Goal: Task Accomplishment & Management: Use online tool/utility

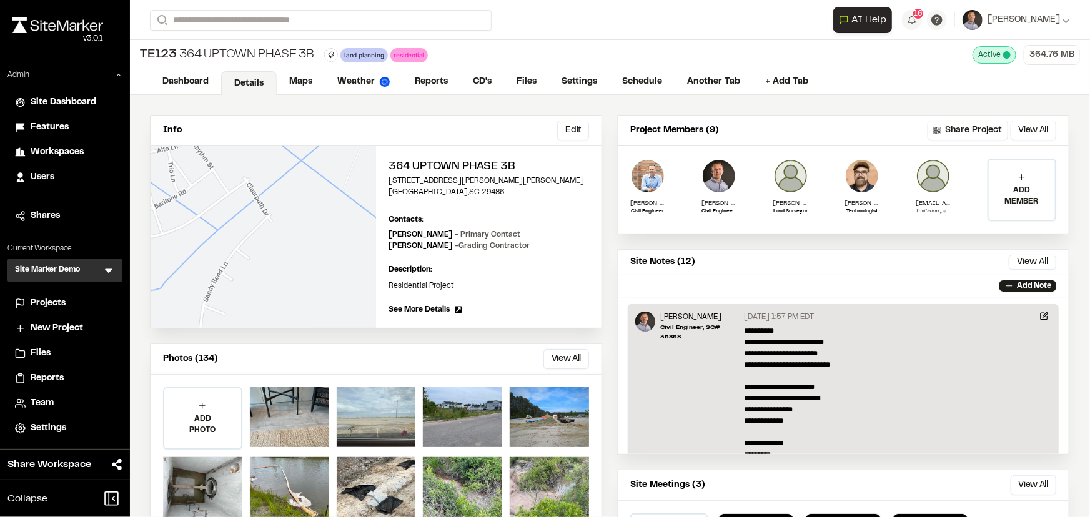
scroll to position [56, 0]
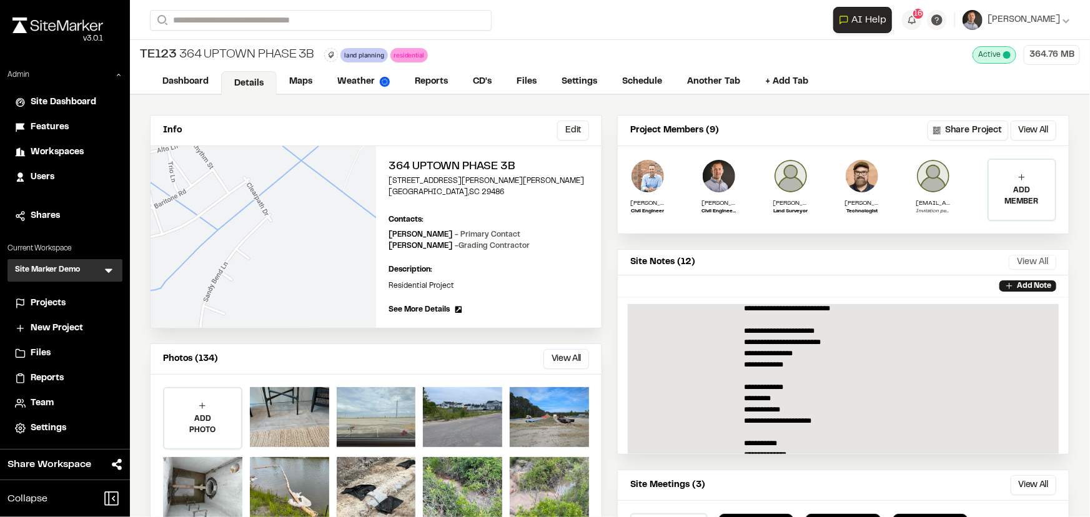
click at [1013, 263] on button "View All" at bounding box center [1032, 262] width 47 height 15
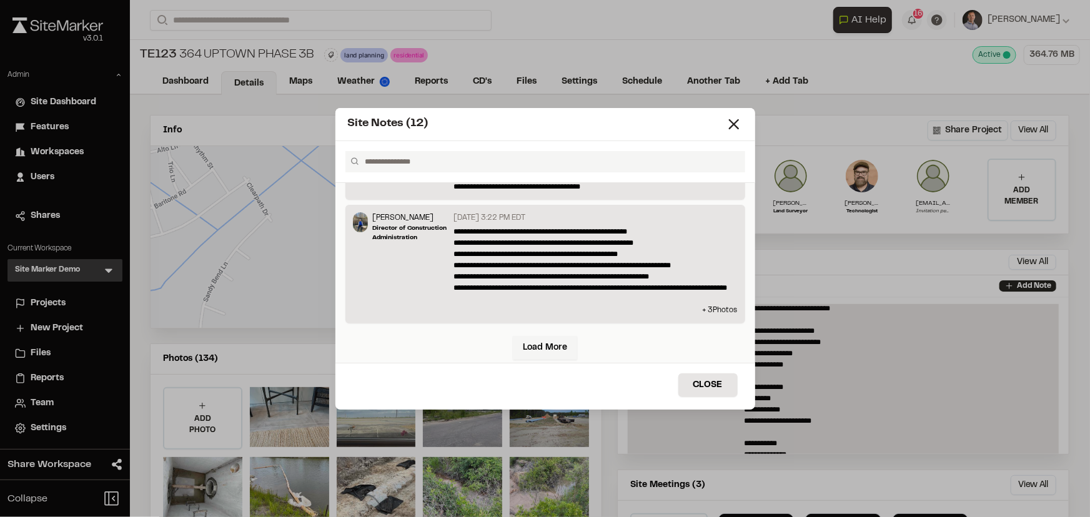
scroll to position [950, 0]
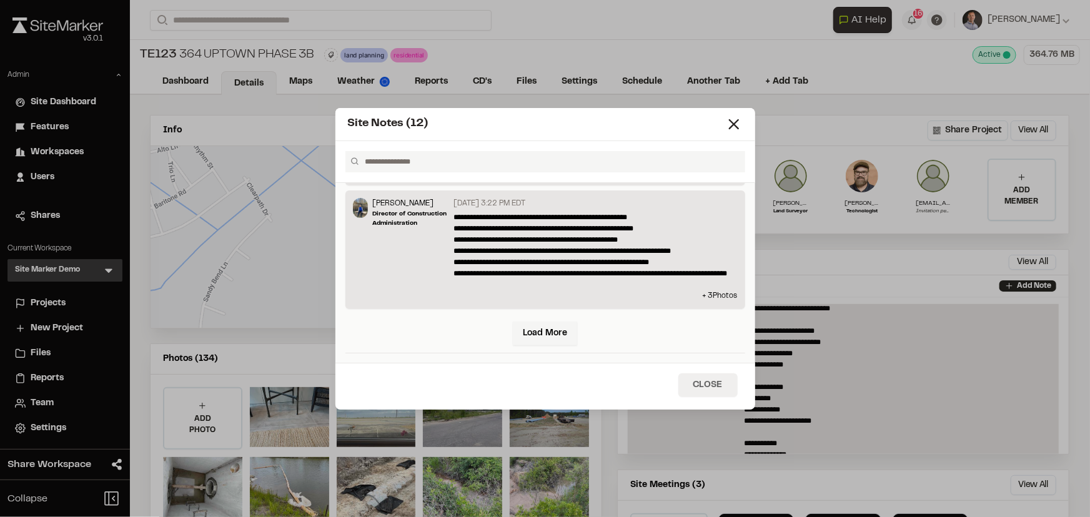
click at [711, 379] on button "Close" at bounding box center [708, 386] width 59 height 24
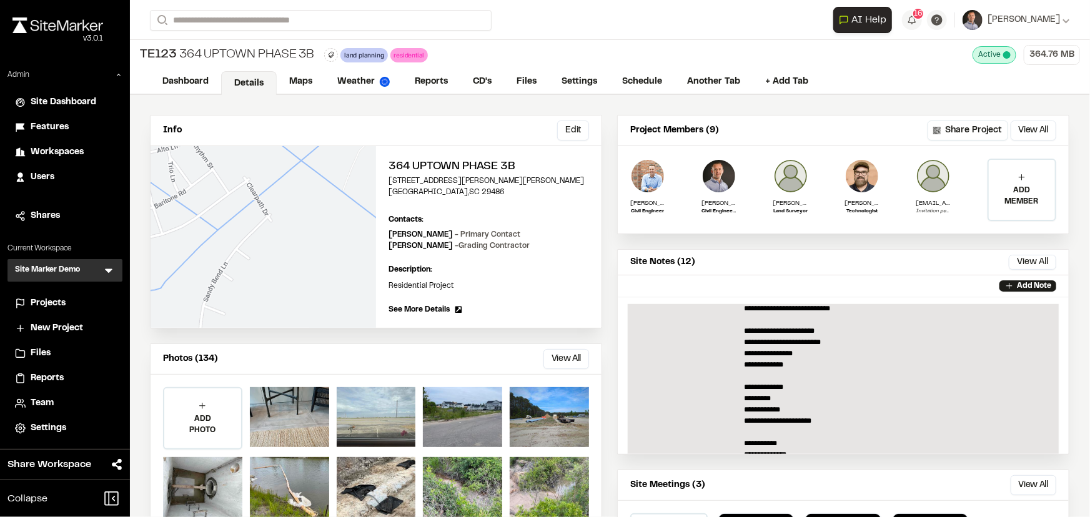
scroll to position [0, 0]
click at [311, 84] on link "Maps" at bounding box center [301, 83] width 49 height 24
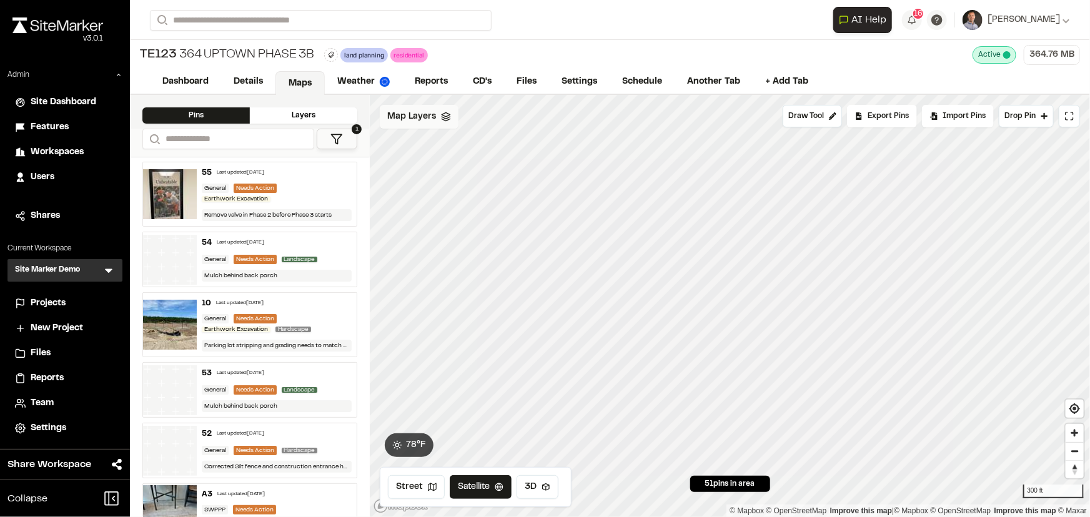
click at [417, 117] on span "Map Layers" at bounding box center [411, 117] width 49 height 14
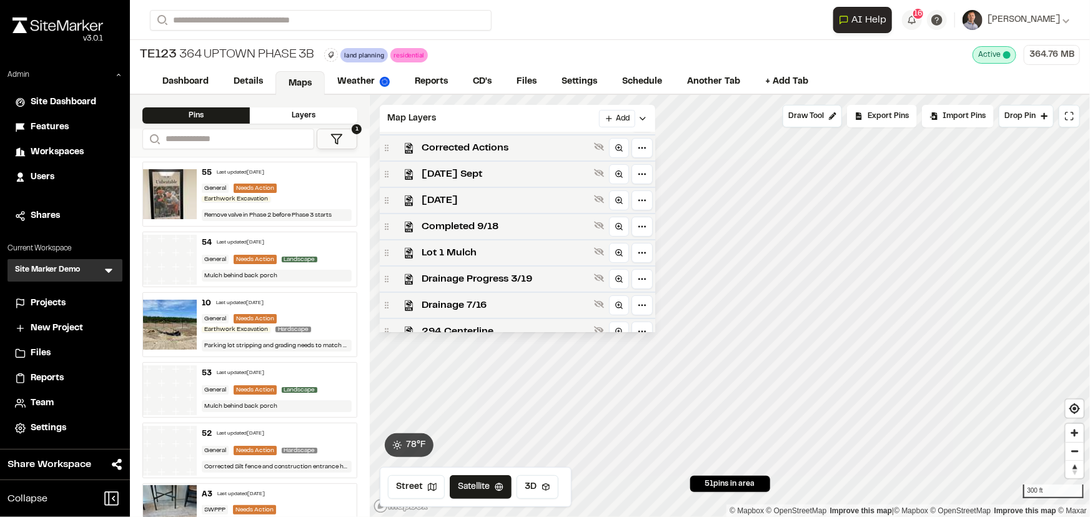
scroll to position [284, 0]
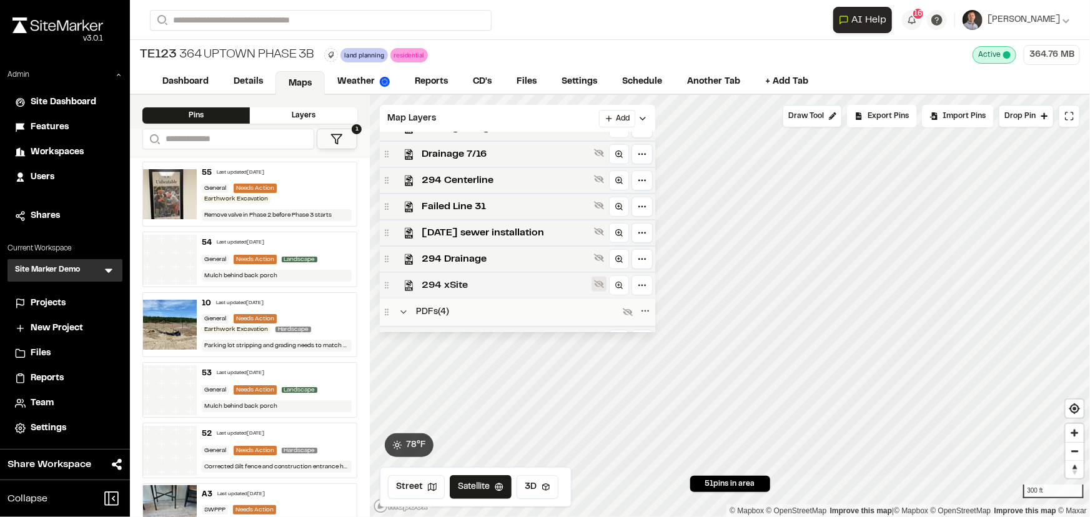
click at [600, 287] on icon at bounding box center [599, 285] width 10 height 8
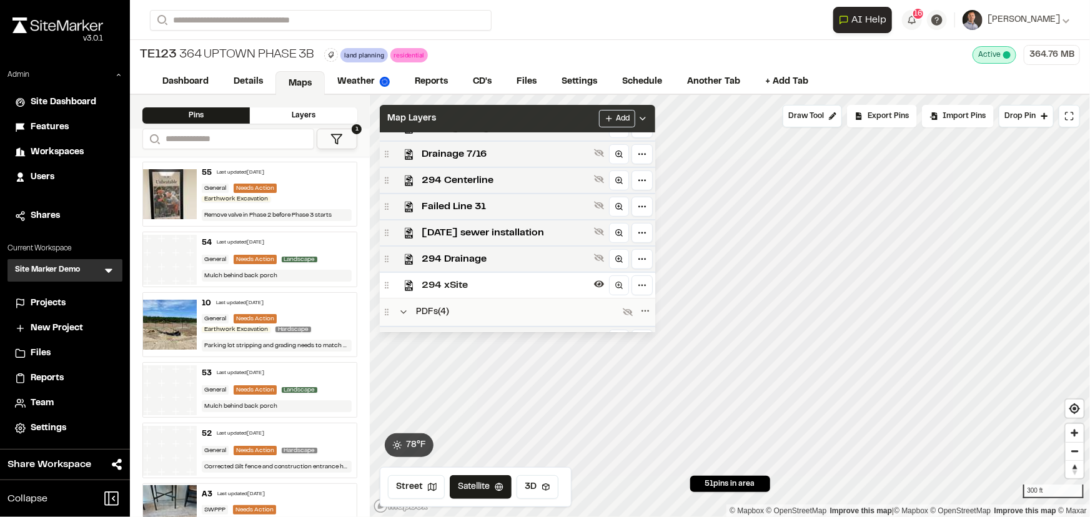
click at [547, 115] on div "Map Layers Add" at bounding box center [518, 118] width 276 height 27
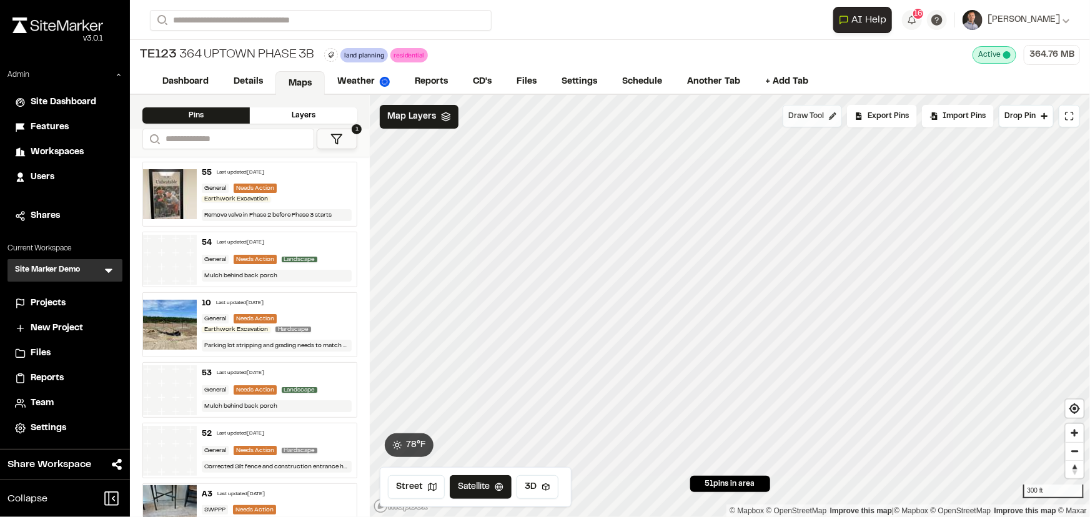
click at [800, 117] on span "Draw Tool" at bounding box center [807, 116] width 36 height 11
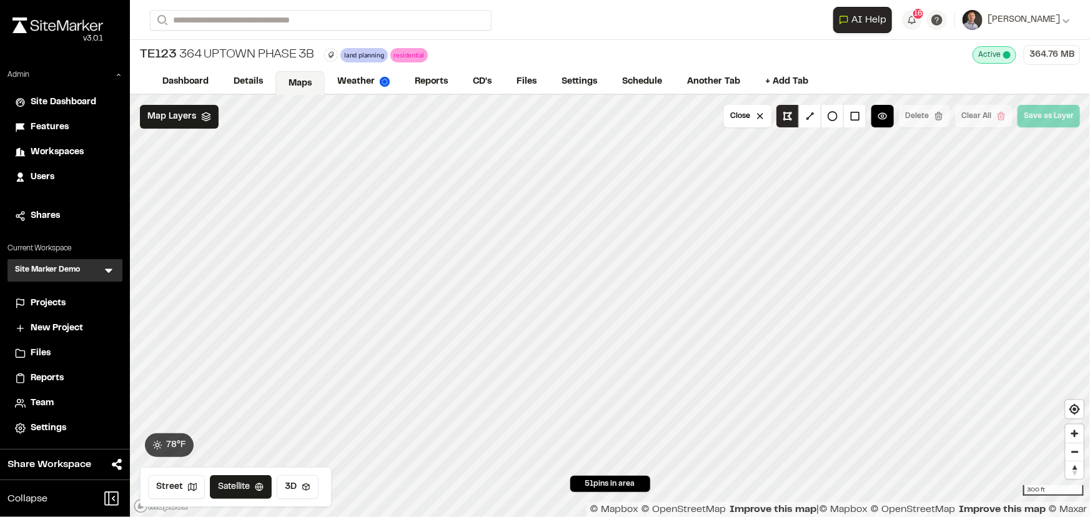
click at [793, 125] on button at bounding box center [788, 116] width 22 height 22
click at [817, 112] on button at bounding box center [810, 116] width 22 height 22
click at [794, 112] on button at bounding box center [788, 116] width 22 height 22
click at [817, 119] on button at bounding box center [810, 116] width 22 height 22
click at [785, 119] on button at bounding box center [788, 116] width 22 height 22
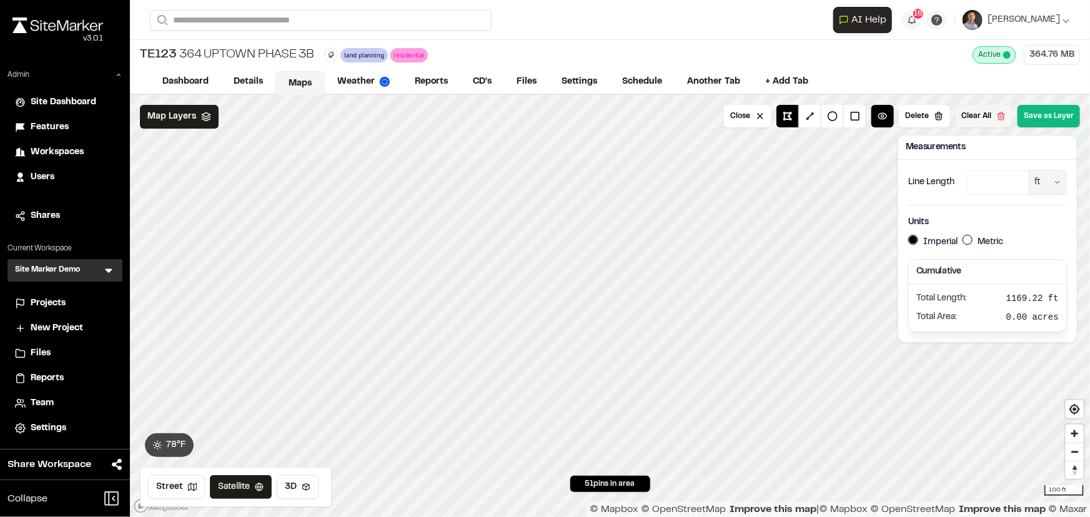
click at [974, 114] on button "Clear All" at bounding box center [983, 116] width 57 height 22
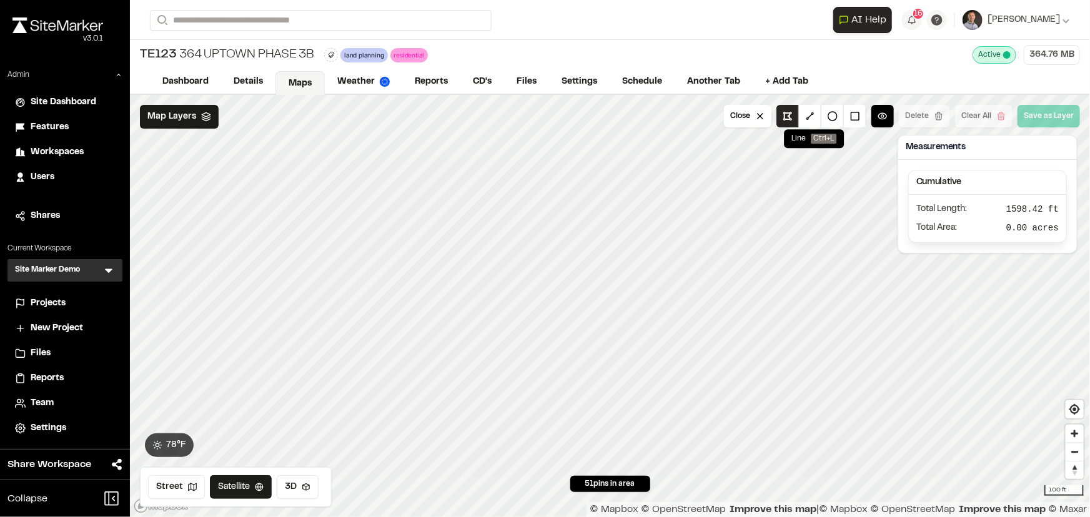
click at [794, 113] on button at bounding box center [788, 116] width 22 height 22
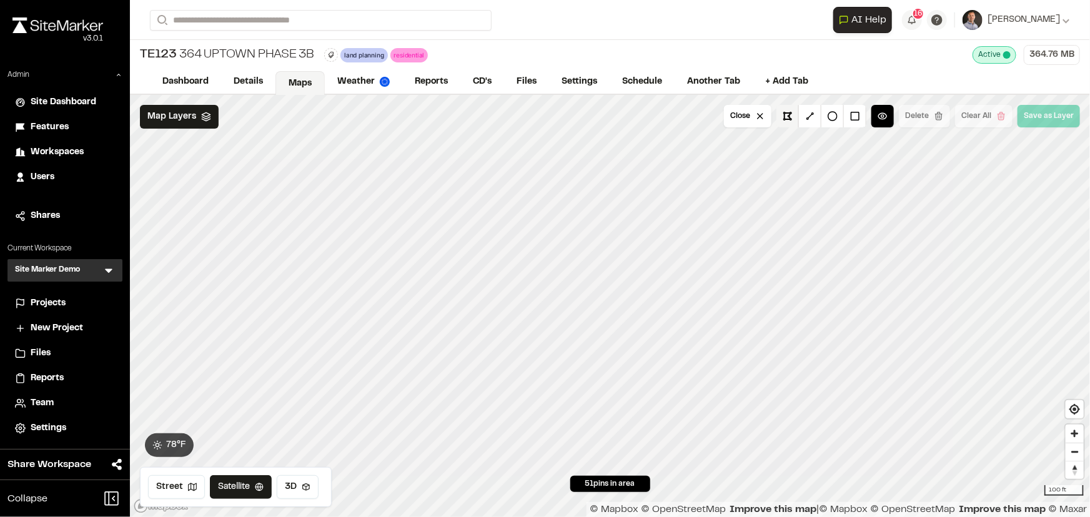
click at [787, 114] on button at bounding box center [788, 116] width 22 height 22
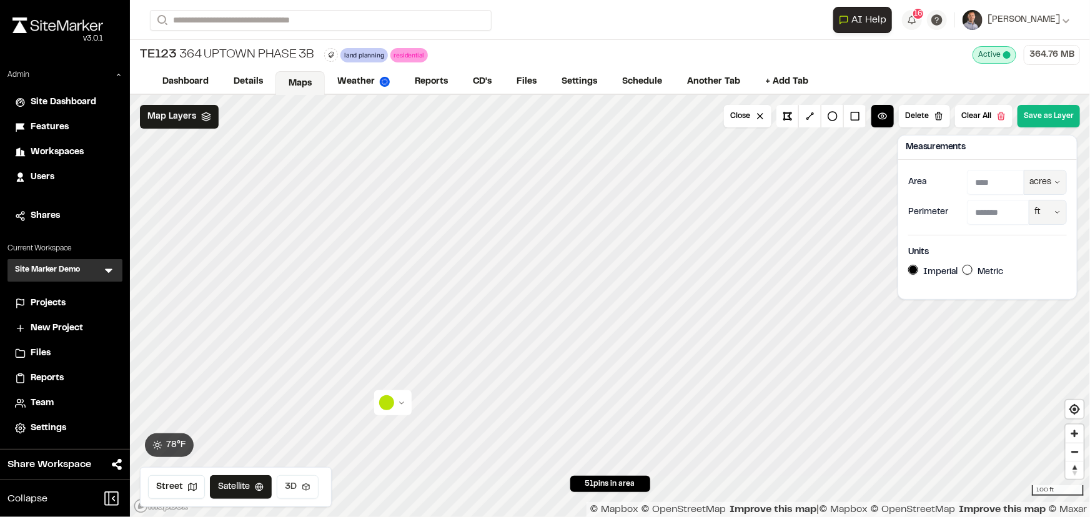
click at [302, 483] on icon at bounding box center [306, 487] width 9 height 9
click at [356, 81] on link "Weather" at bounding box center [364, 83] width 79 height 24
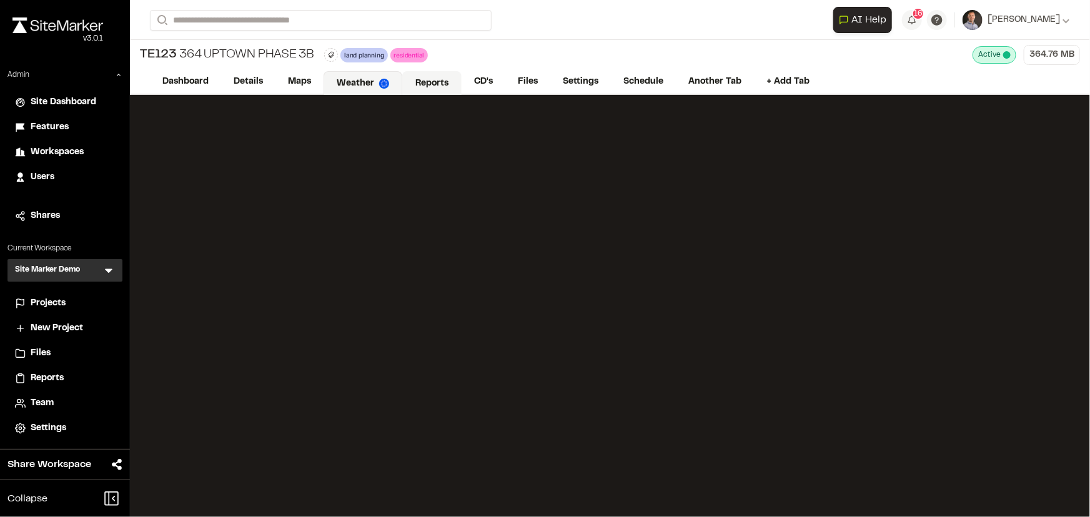
click at [434, 81] on link "Reports" at bounding box center [431, 83] width 59 height 24
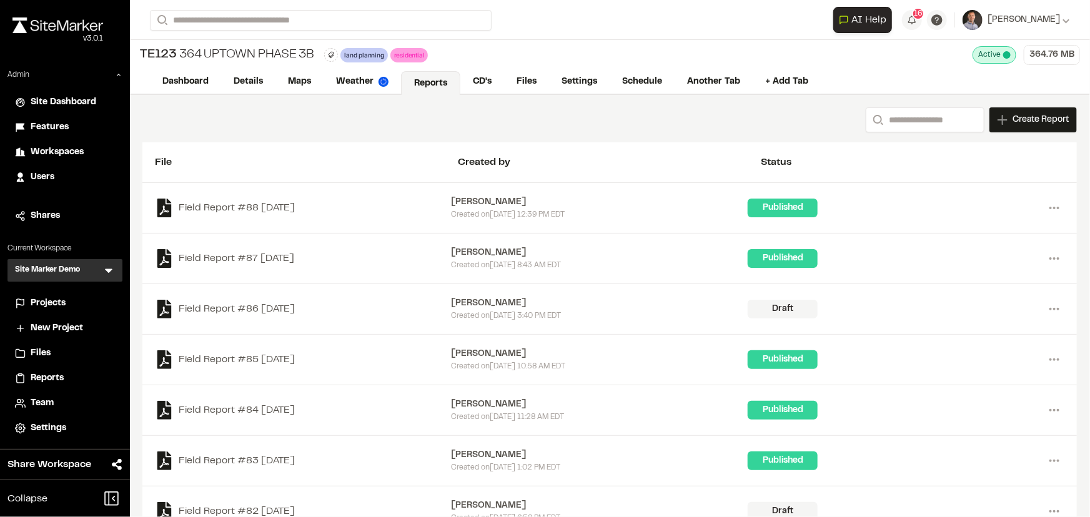
click at [58, 376] on span "Reports" at bounding box center [47, 379] width 33 height 14
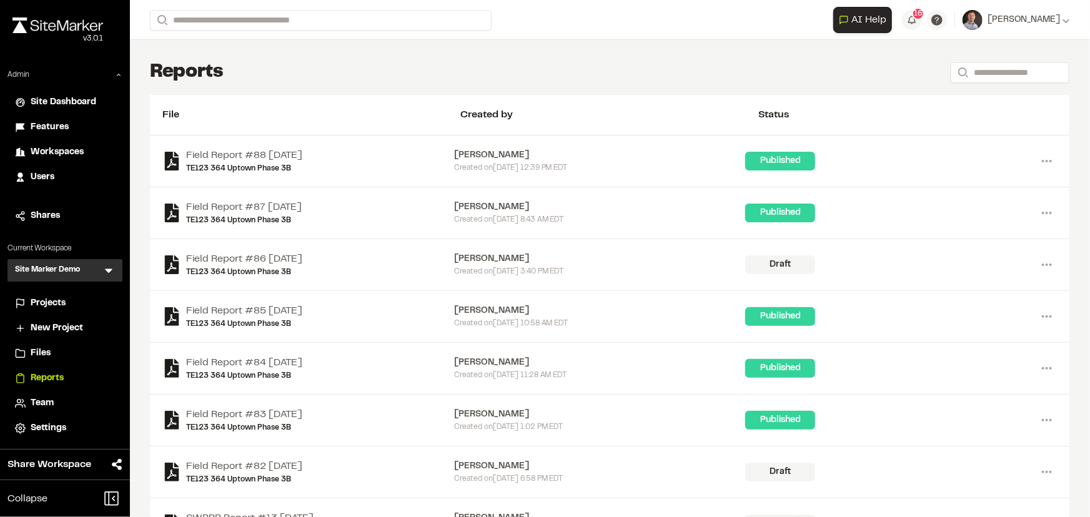
click at [109, 274] on icon at bounding box center [108, 270] width 12 height 12
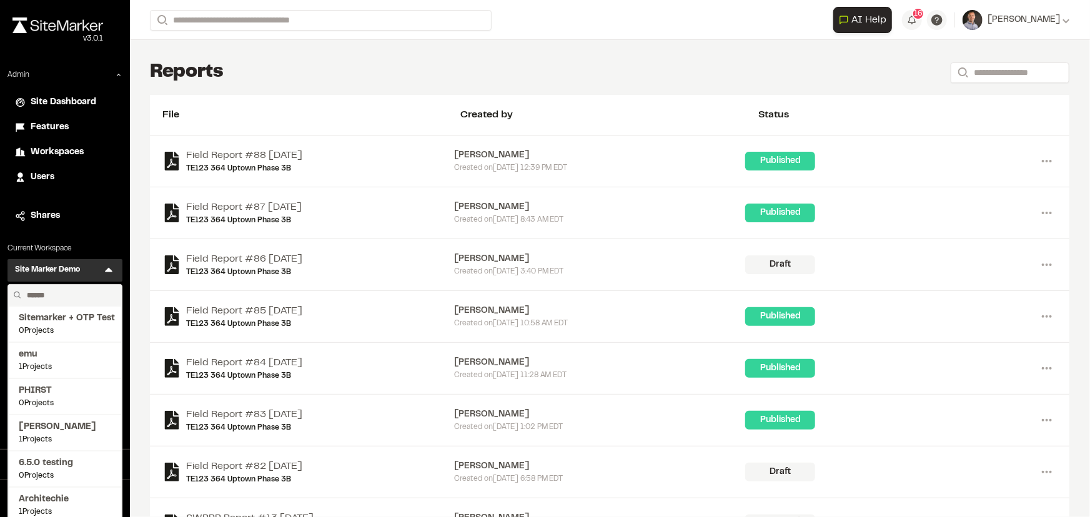
drag, startPoint x: 74, startPoint y: 290, endPoint x: 69, endPoint y: 297, distance: 8.5
click at [69, 297] on input "text" at bounding box center [69, 295] width 95 height 21
type input "***"
click at [78, 326] on span "1095 Projects" at bounding box center [65, 331] width 92 height 11
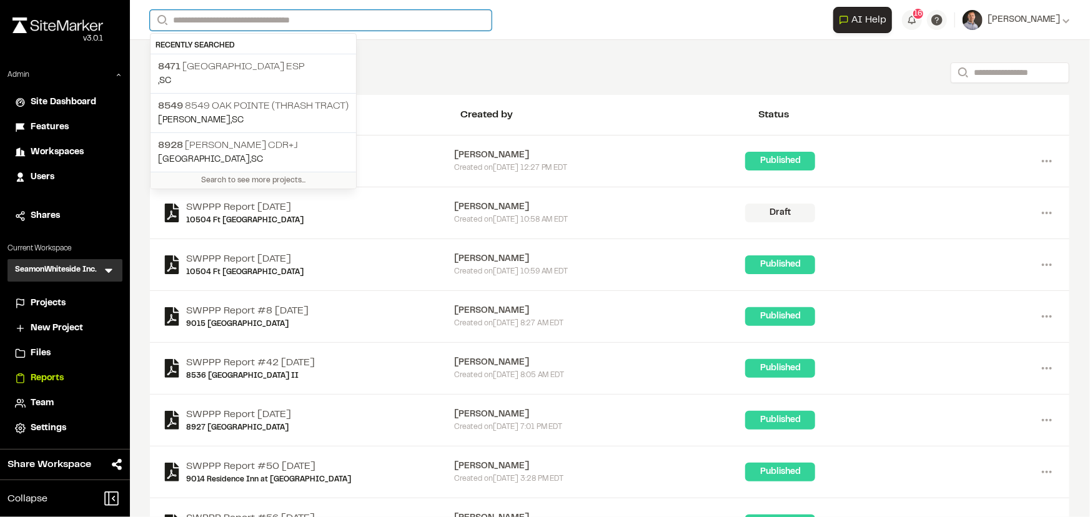
click at [285, 20] on input "Search" at bounding box center [321, 20] width 342 height 21
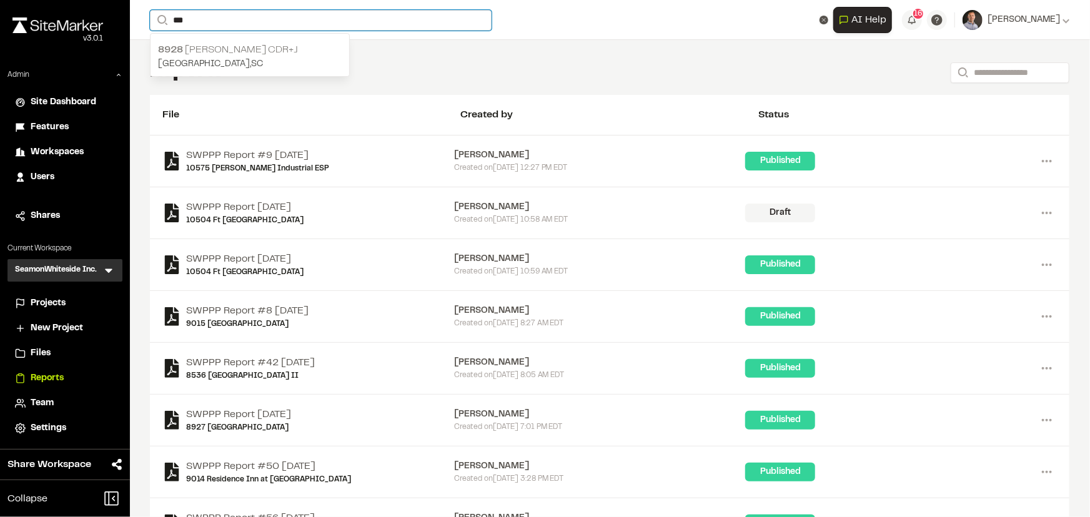
type input "***"
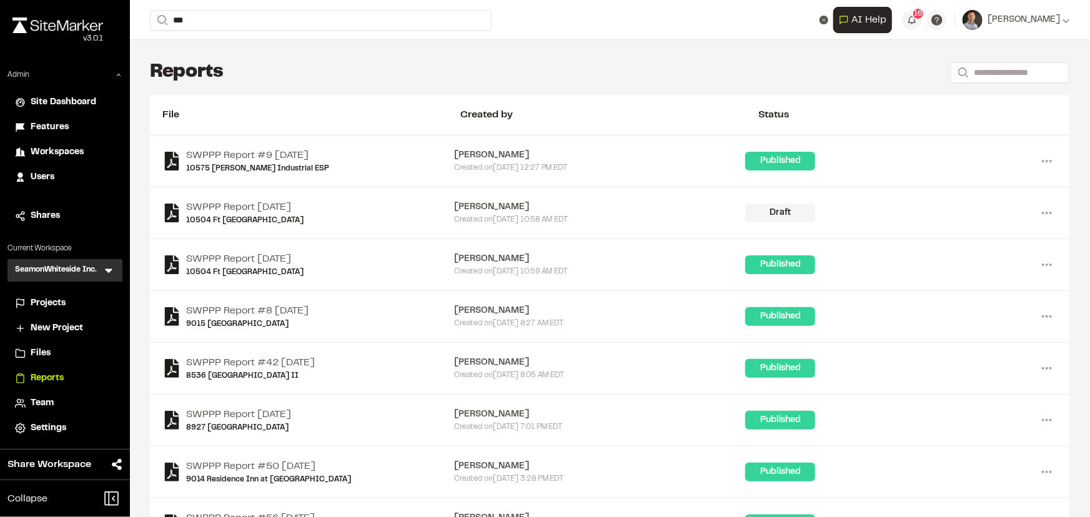
click at [231, 47] on p "8928 Galeana CDR+J" at bounding box center [250, 49] width 184 height 15
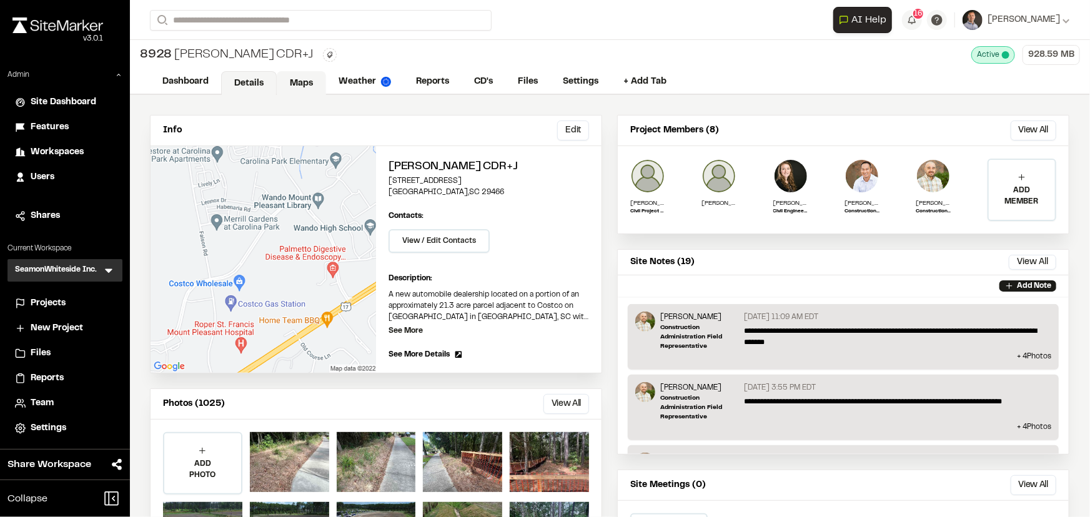
click at [293, 77] on link "Maps" at bounding box center [301, 83] width 49 height 24
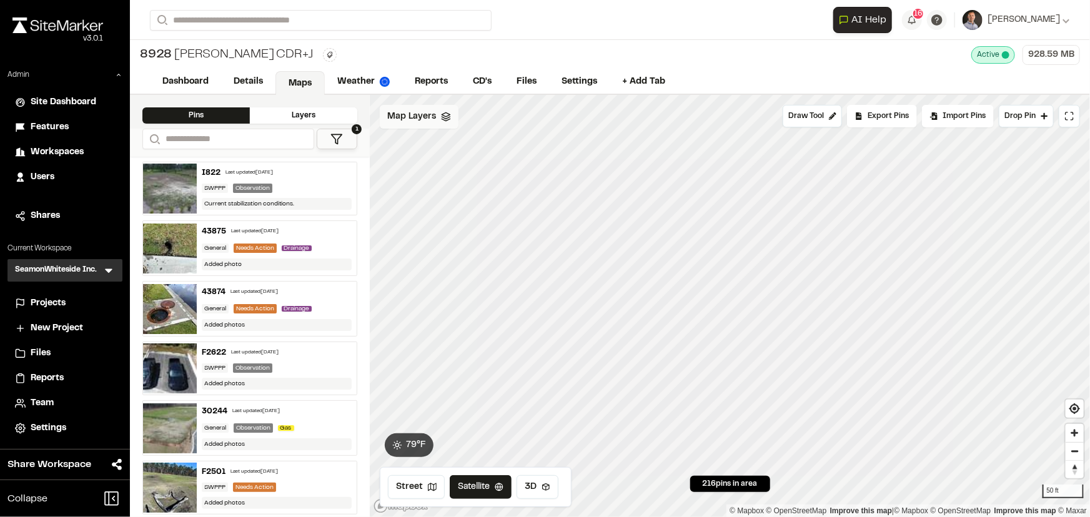
click at [418, 120] on span "Map Layers" at bounding box center [411, 117] width 49 height 14
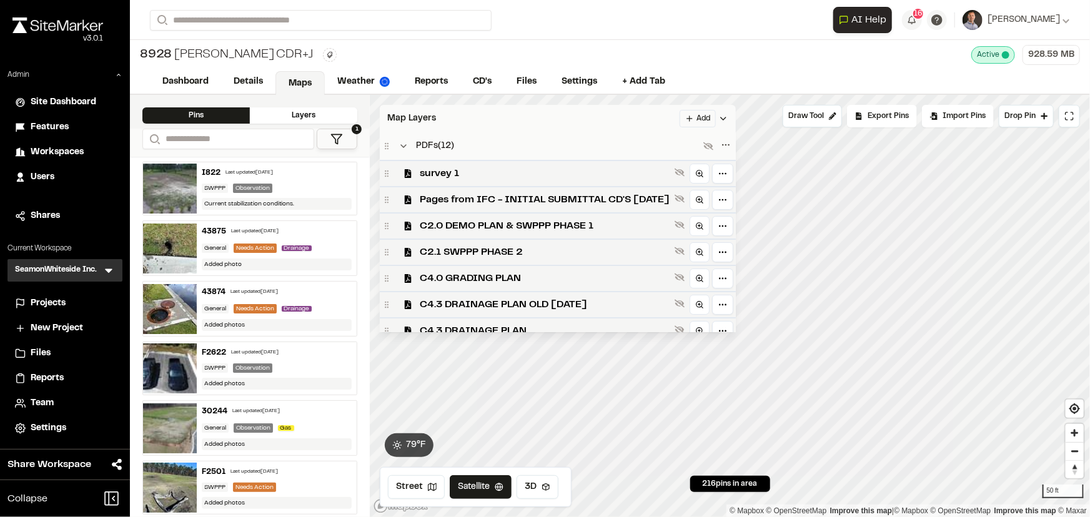
click at [479, 112] on div "Map Layers Add" at bounding box center [558, 118] width 356 height 27
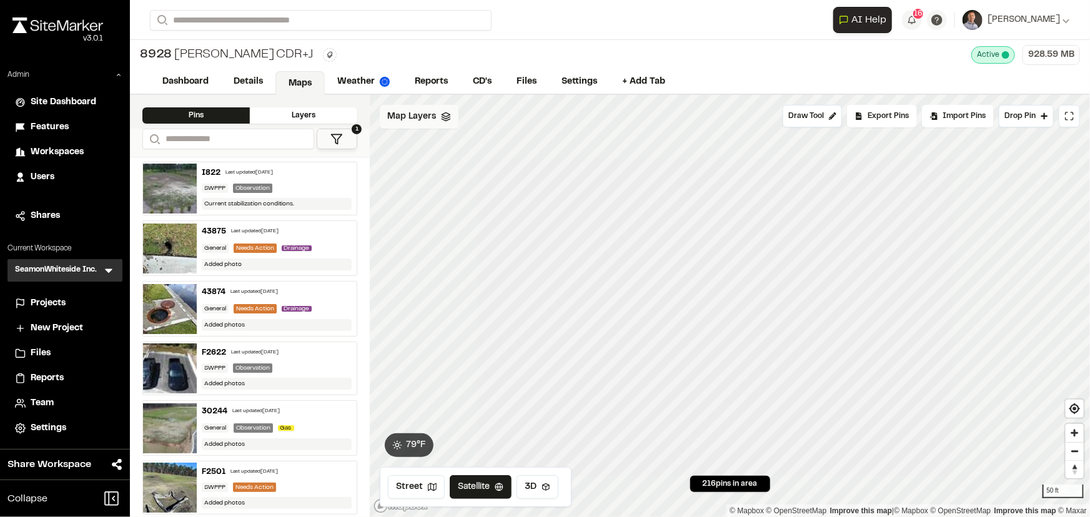
click at [411, 112] on span "Map Layers" at bounding box center [411, 117] width 49 height 14
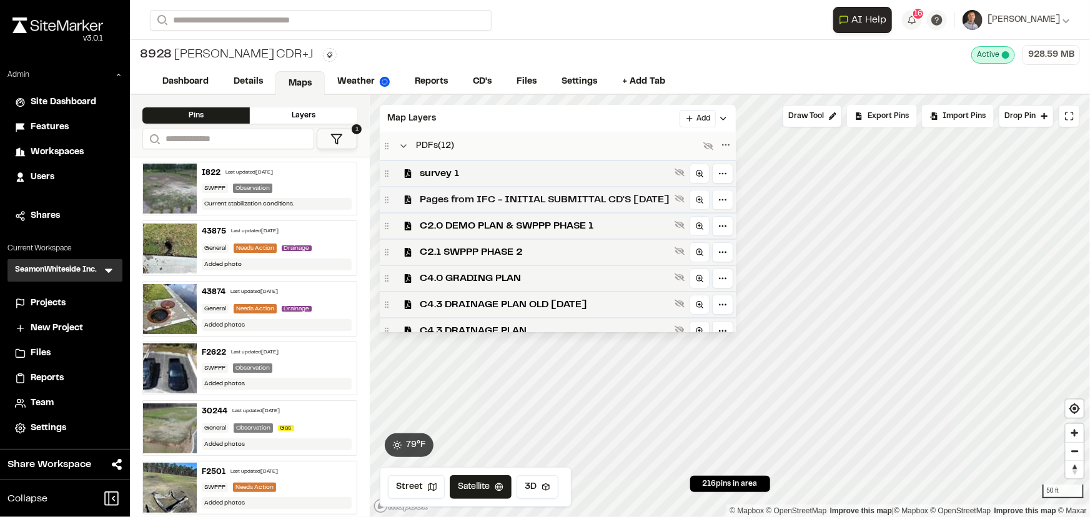
click at [479, 201] on span "Pages from IFC - INITIAL SUBMITTAL CD'S 8-8-2023" at bounding box center [545, 199] width 250 height 15
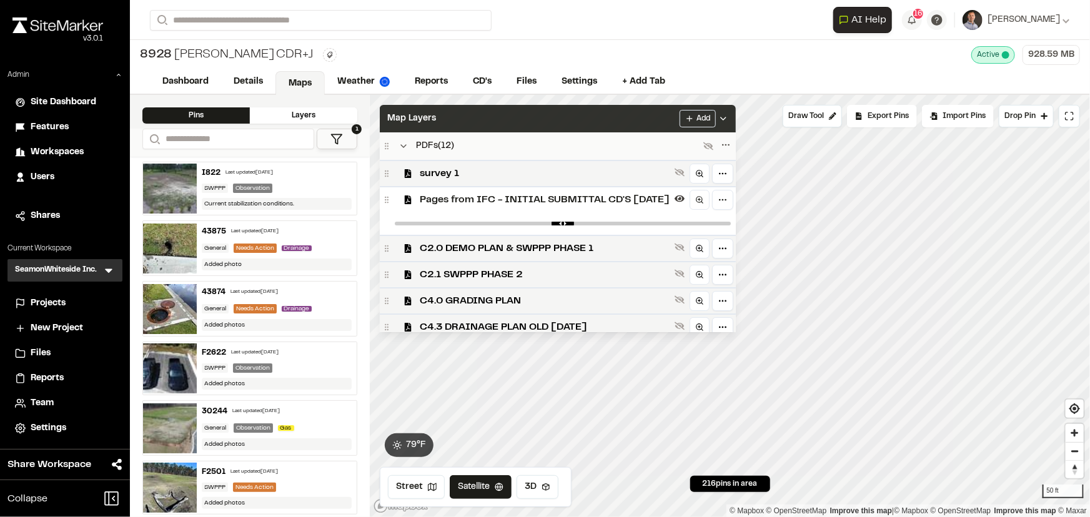
click at [617, 121] on div "Map Layers Add" at bounding box center [558, 118] width 356 height 27
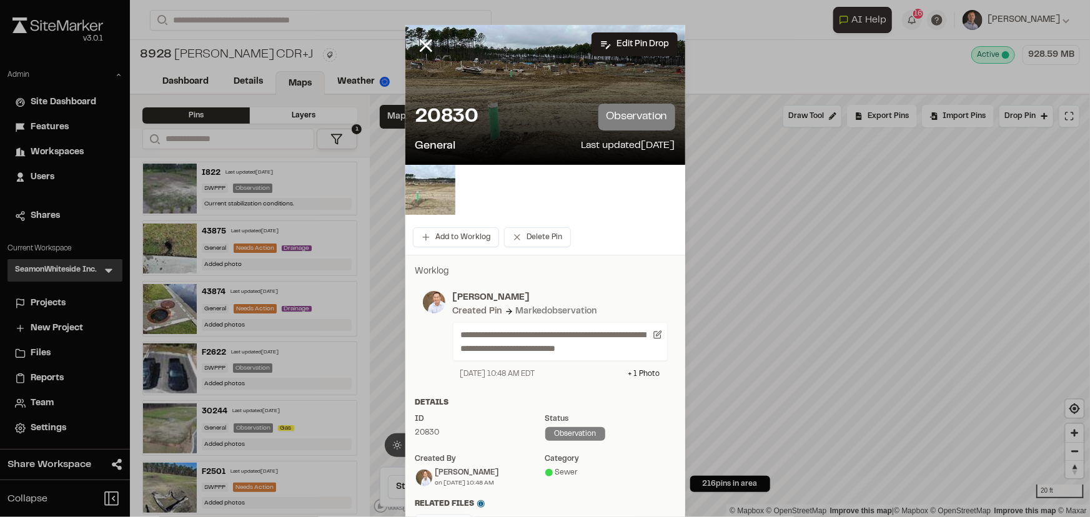
click at [426, 190] on img at bounding box center [431, 190] width 50 height 50
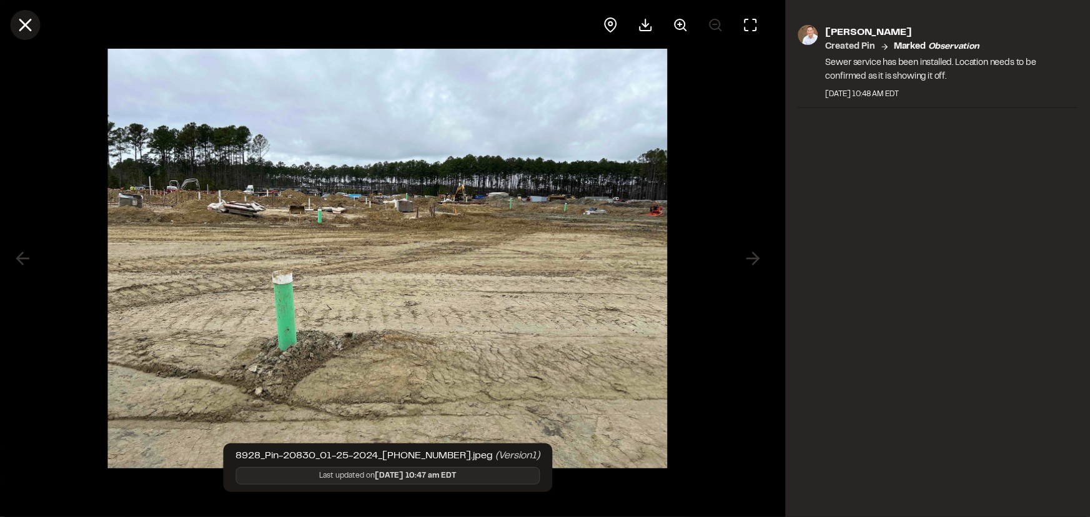
click at [31, 26] on icon at bounding box center [24, 24] width 21 height 21
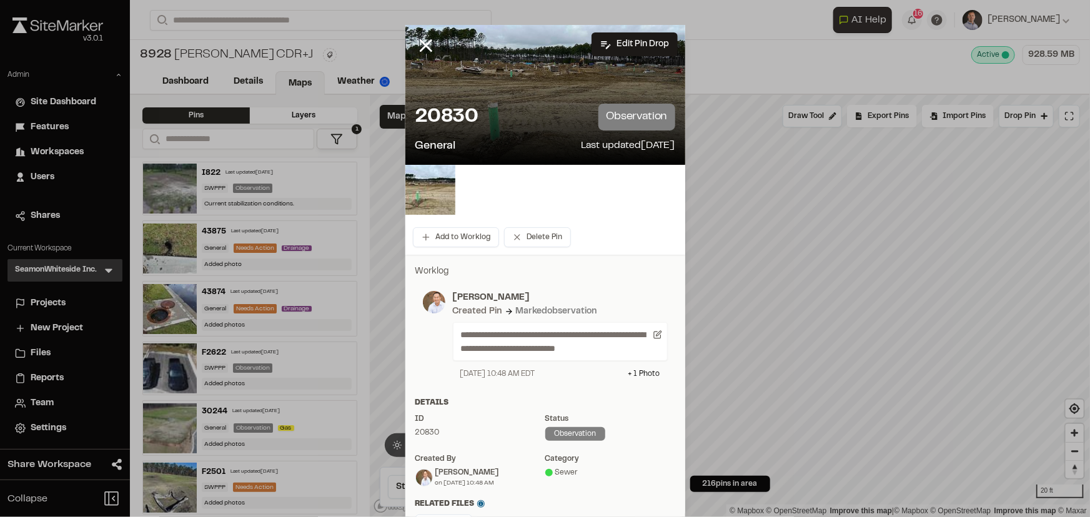
click at [416, 56] on div at bounding box center [436, 55] width 60 height 60
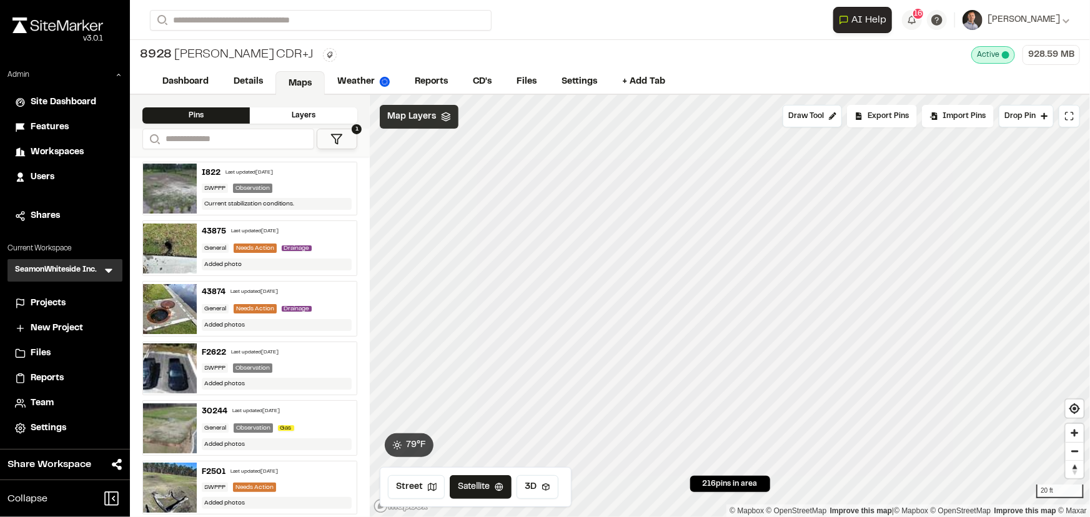
click at [409, 116] on span "Map Layers" at bounding box center [411, 117] width 49 height 14
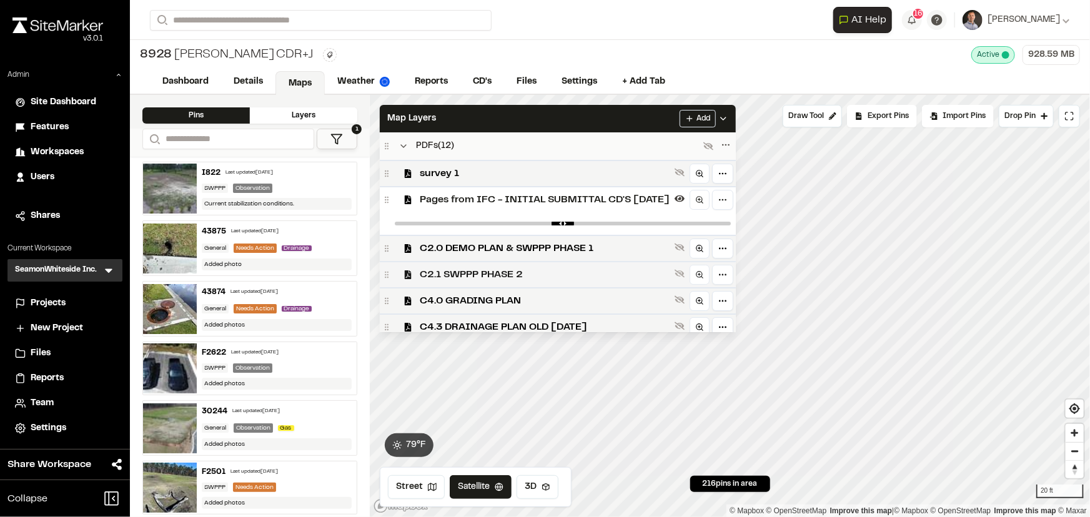
scroll to position [113, 0]
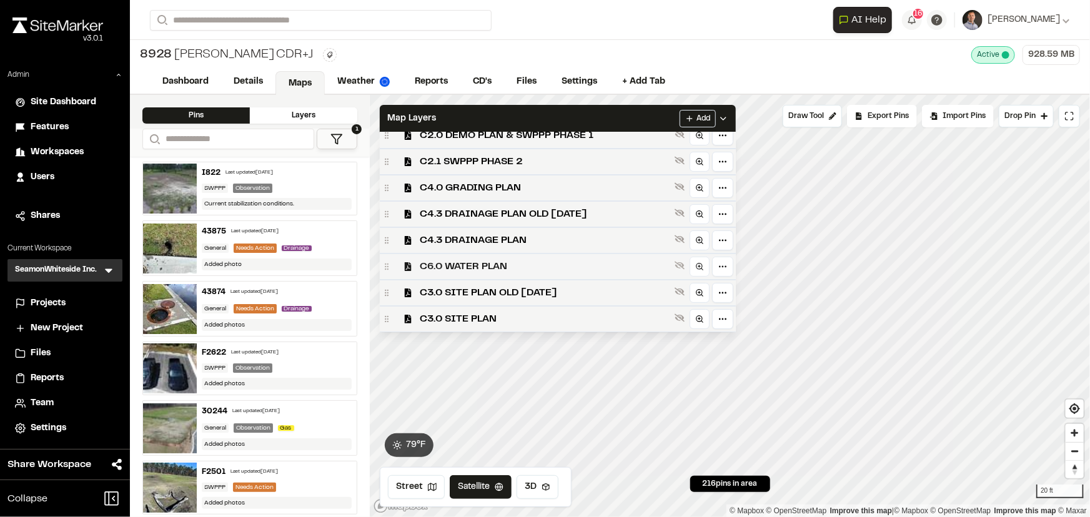
click at [499, 267] on span "C6.0 WATER PLAN" at bounding box center [545, 266] width 250 height 15
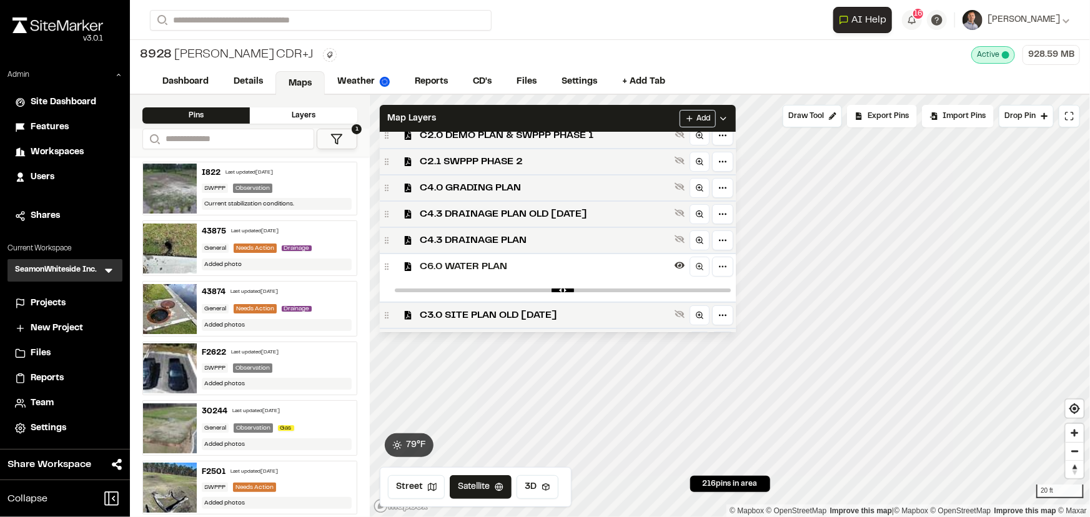
click at [525, 260] on span "C6.0 WATER PLAN" at bounding box center [545, 266] width 250 height 15
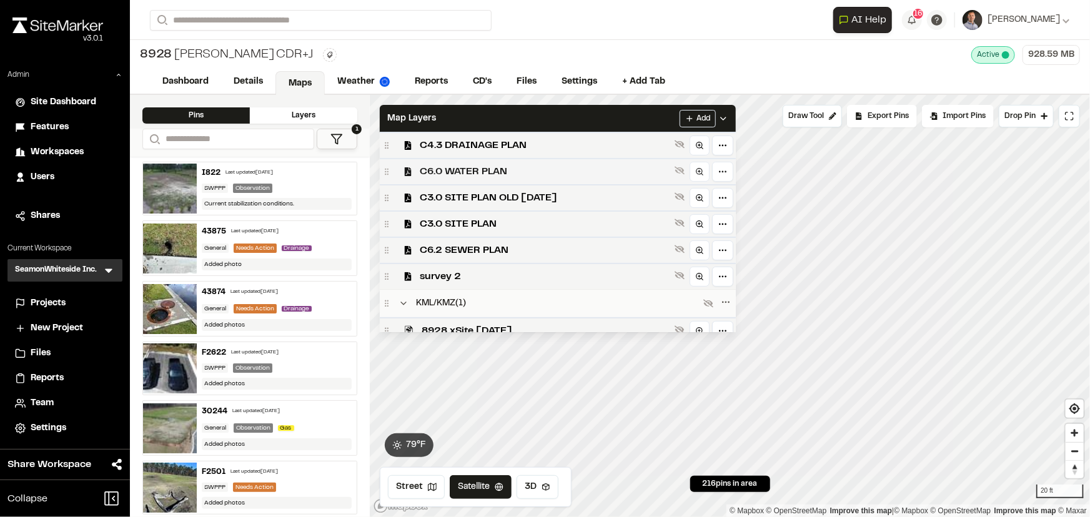
scroll to position [227, 0]
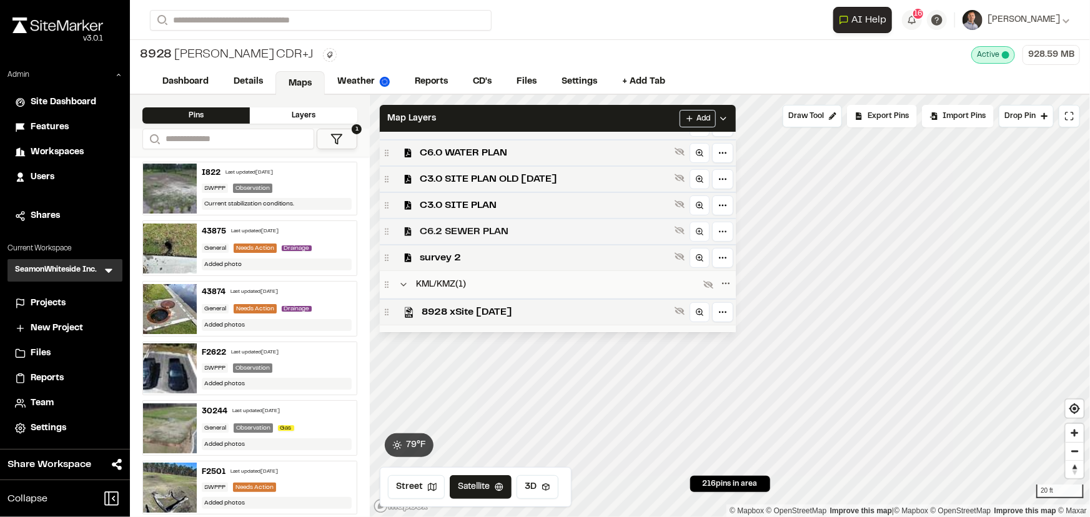
click at [501, 235] on span "C6.2 SEWER PLAN" at bounding box center [545, 231] width 250 height 15
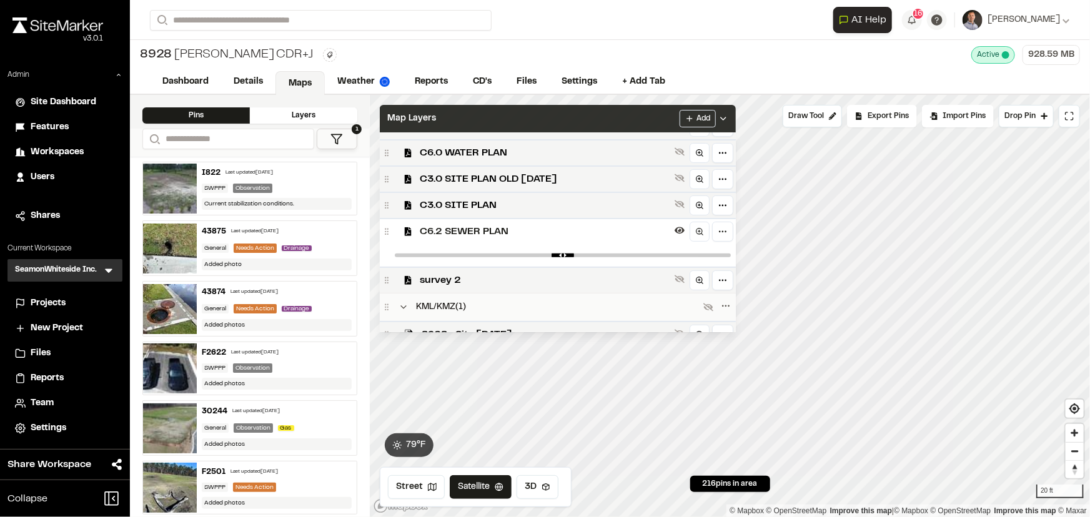
click at [545, 118] on div "Map Layers Add" at bounding box center [558, 118] width 356 height 27
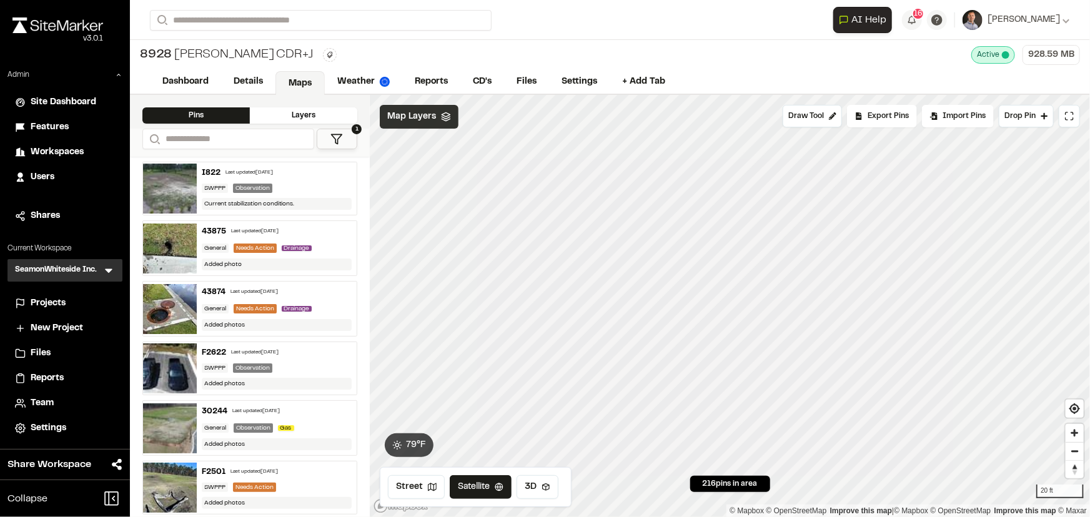
click at [415, 112] on span "Map Layers" at bounding box center [411, 117] width 49 height 14
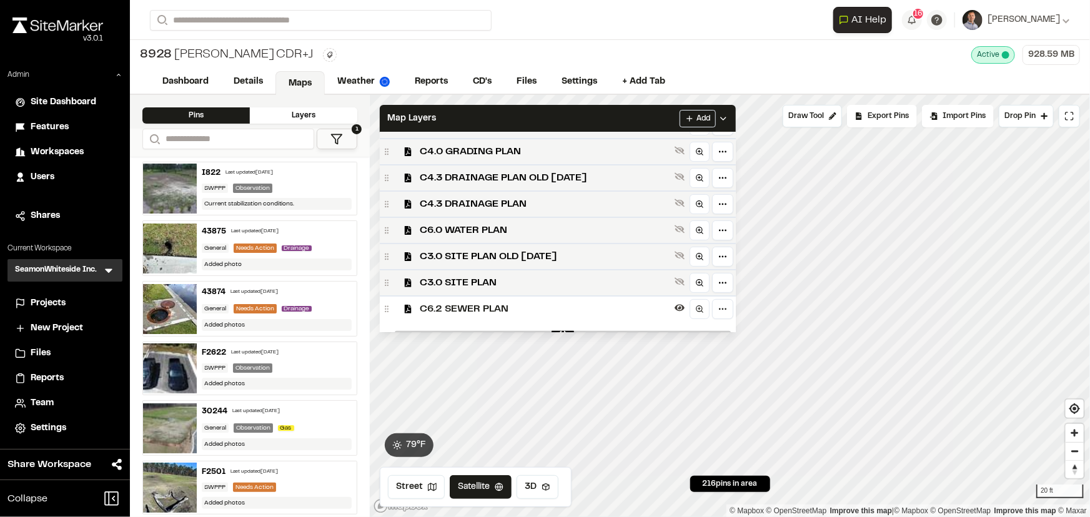
scroll to position [284, 0]
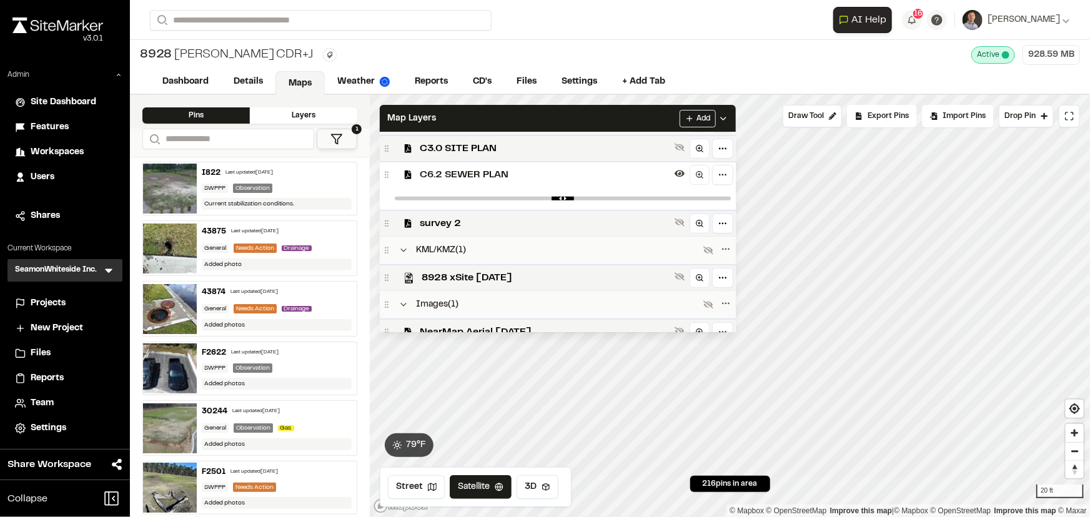
drag, startPoint x: 584, startPoint y: 211, endPoint x: 419, endPoint y: 207, distance: 164.4
type input "****"
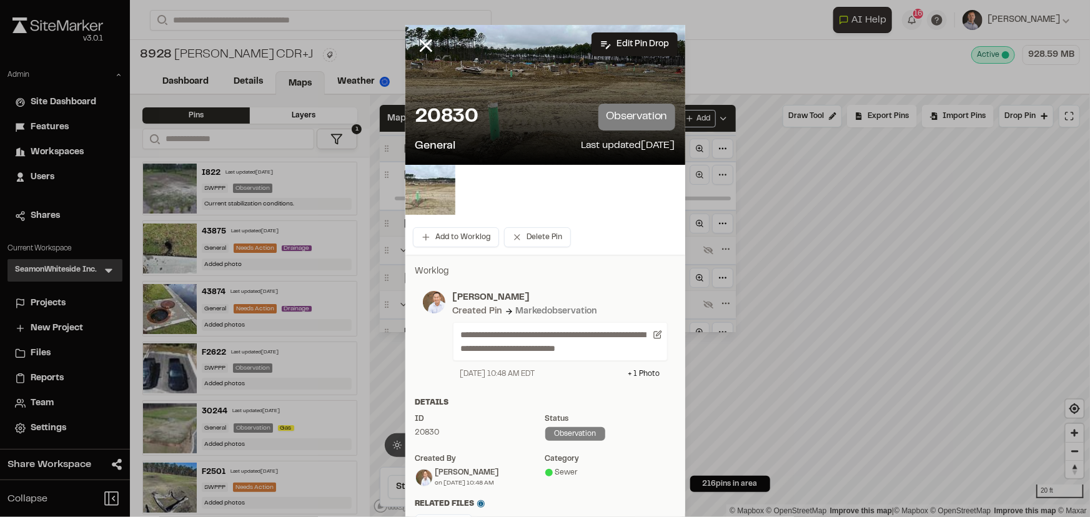
click at [421, 189] on img at bounding box center [431, 190] width 50 height 50
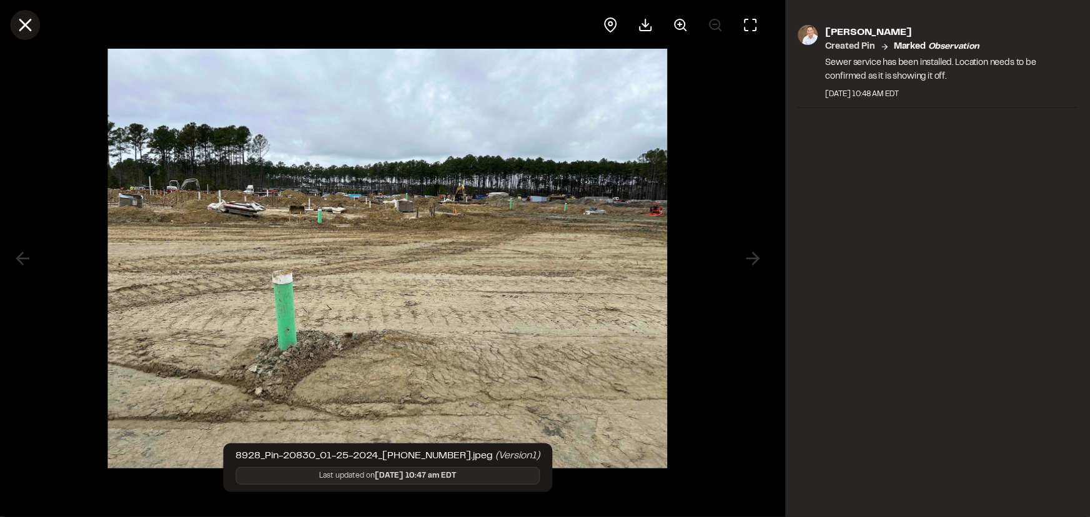
click at [19, 27] on icon at bounding box center [24, 24] width 21 height 21
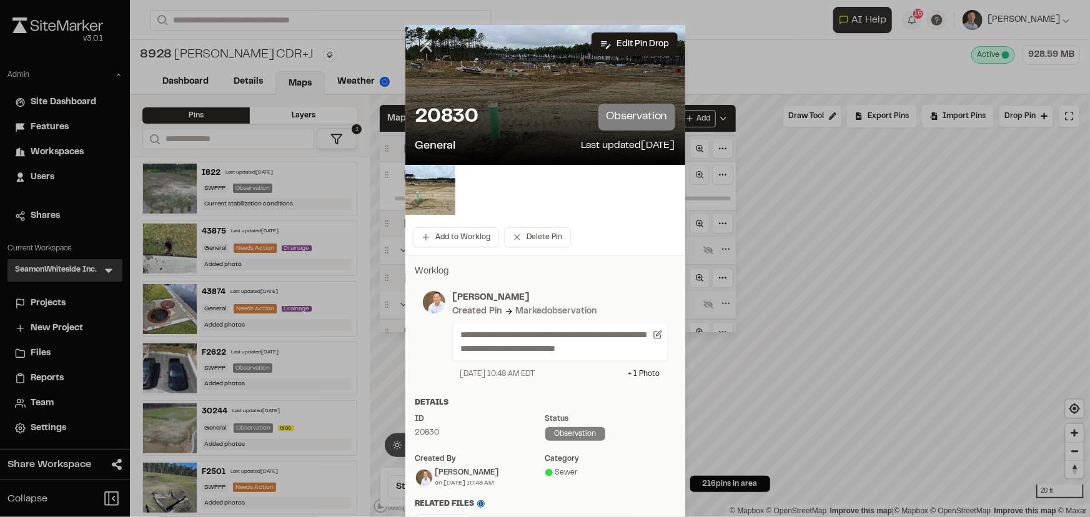
click at [417, 44] on icon at bounding box center [426, 45] width 21 height 21
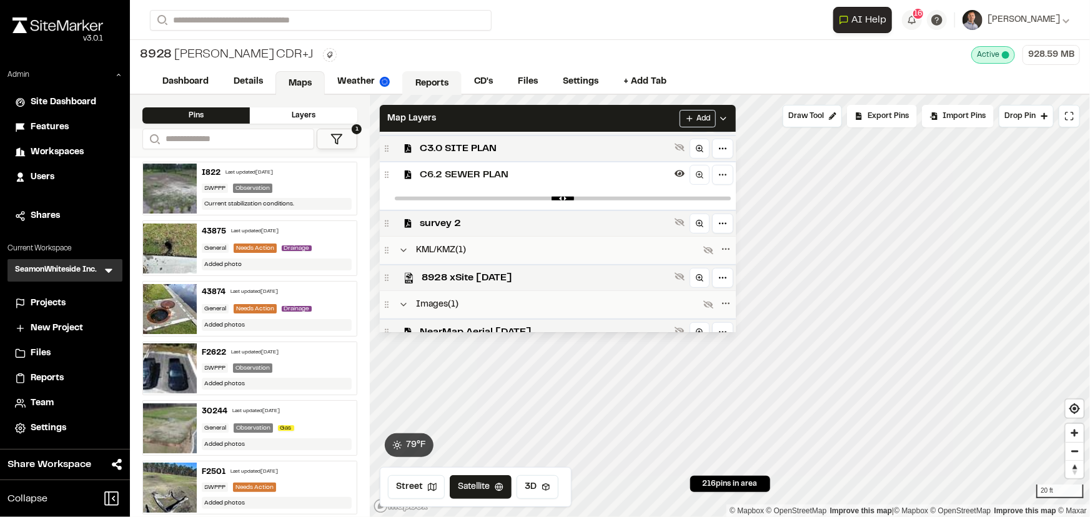
click at [441, 82] on link "Reports" at bounding box center [431, 83] width 59 height 24
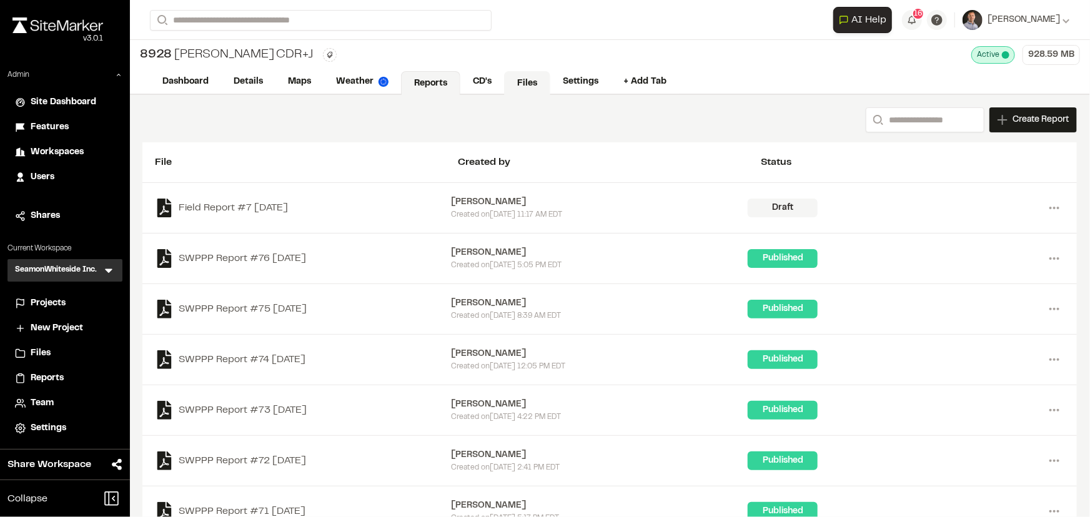
click at [522, 76] on link "Files" at bounding box center [527, 83] width 46 height 24
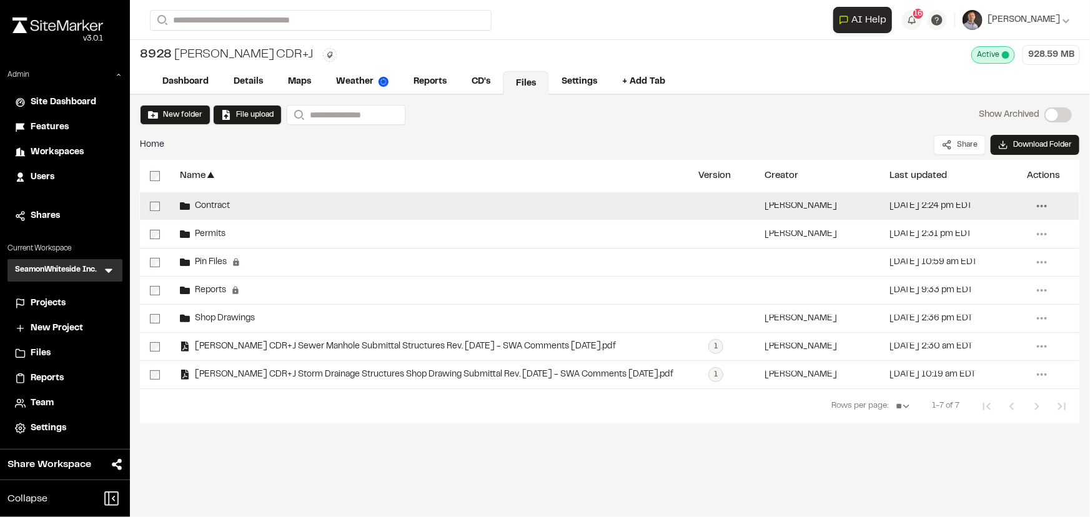
click at [1045, 202] on icon at bounding box center [1042, 206] width 20 height 20
click at [973, 232] on div "Share" at bounding box center [997, 232] width 109 height 19
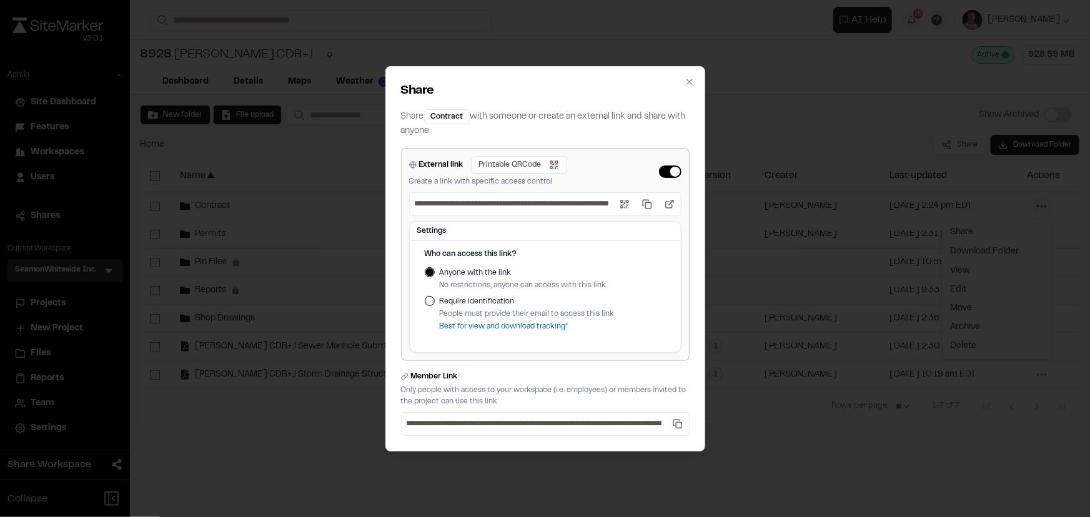
click at [449, 302] on label "Require identification" at bounding box center [527, 301] width 175 height 11
click at [435, 302] on button "Require identification" at bounding box center [430, 301] width 10 height 10
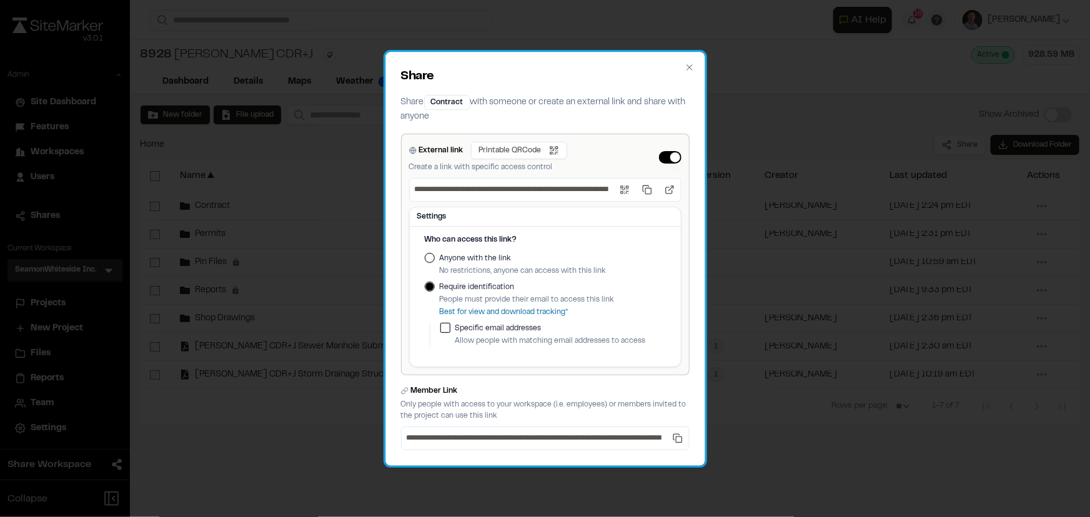
click at [684, 69] on h2 "Share" at bounding box center [545, 76] width 289 height 19
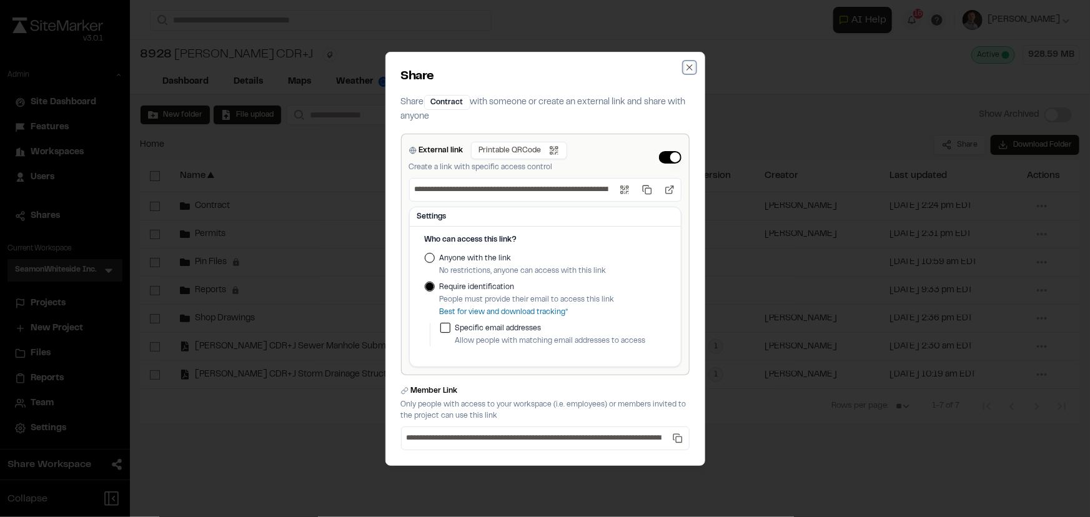
click at [687, 68] on icon "button" at bounding box center [690, 67] width 10 height 10
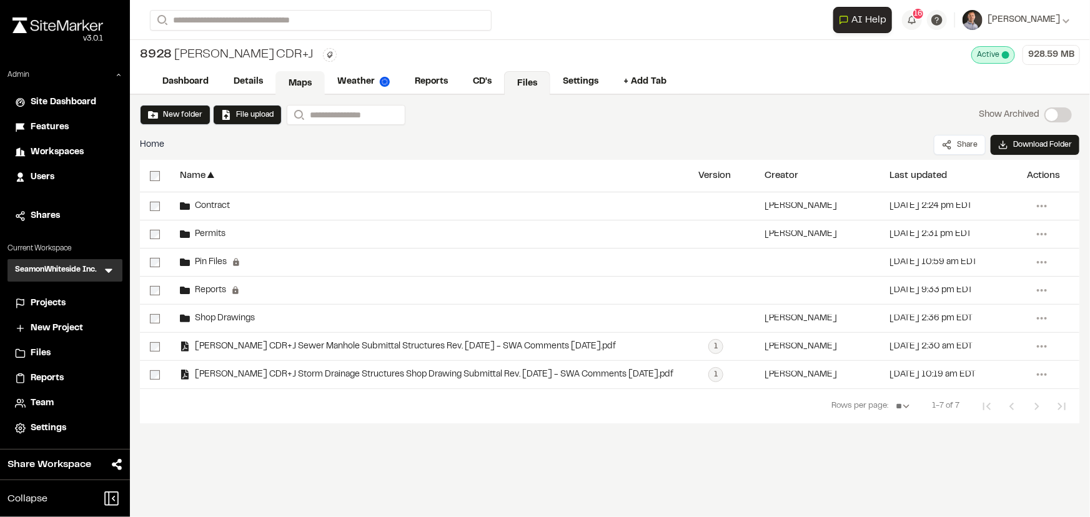
click at [297, 81] on link "Maps" at bounding box center [300, 83] width 49 height 24
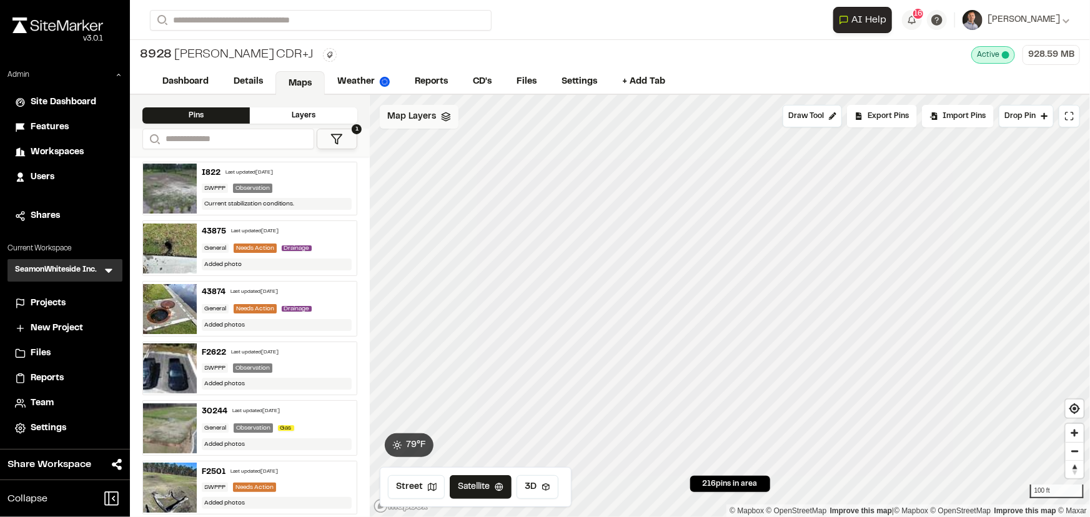
click at [428, 111] on span "Map Layers" at bounding box center [411, 117] width 49 height 14
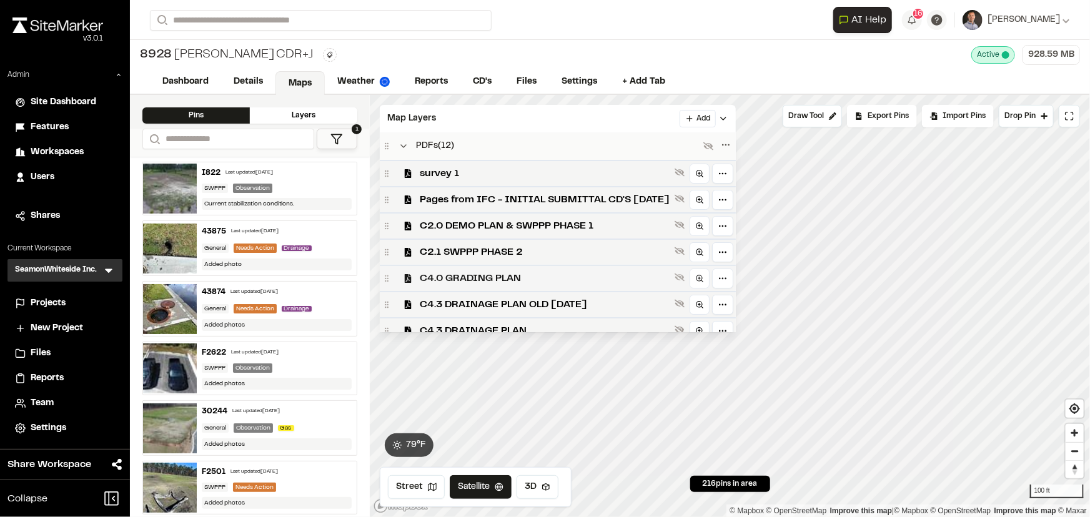
click at [497, 274] on span "C4.0 GRADING PLAN" at bounding box center [545, 278] width 250 height 15
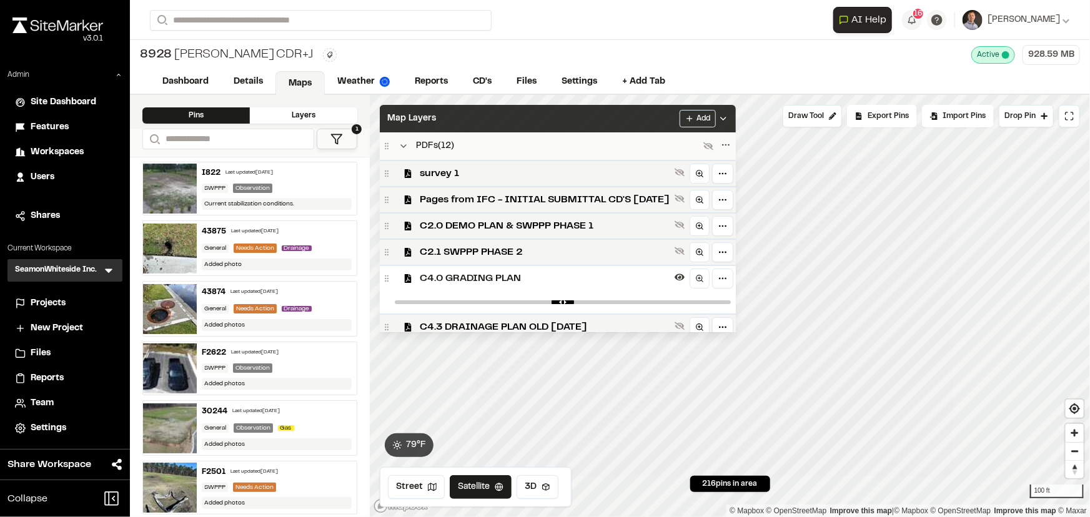
click at [543, 126] on div "Map Layers Add" at bounding box center [558, 118] width 356 height 27
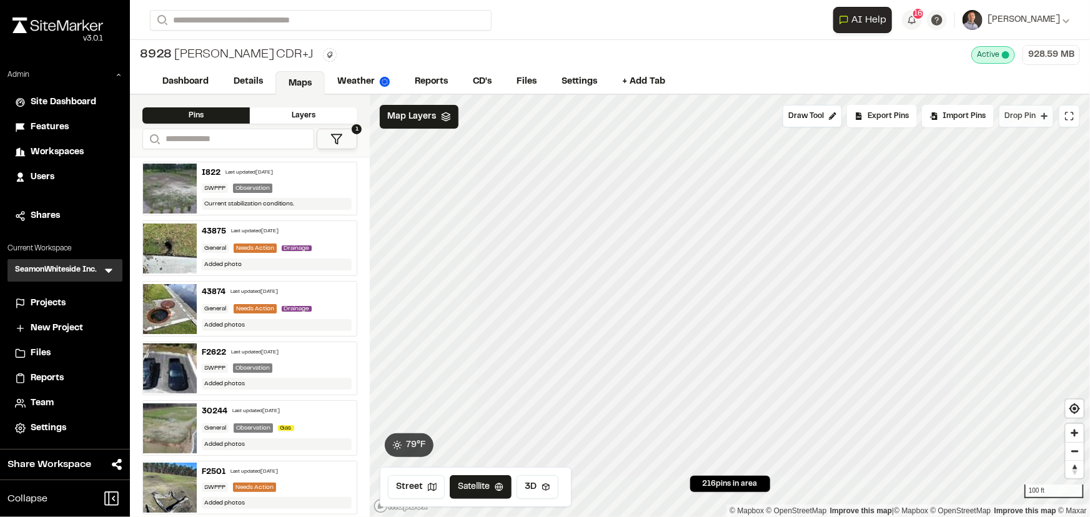
click at [1033, 119] on span "Drop Pin" at bounding box center [1020, 116] width 31 height 11
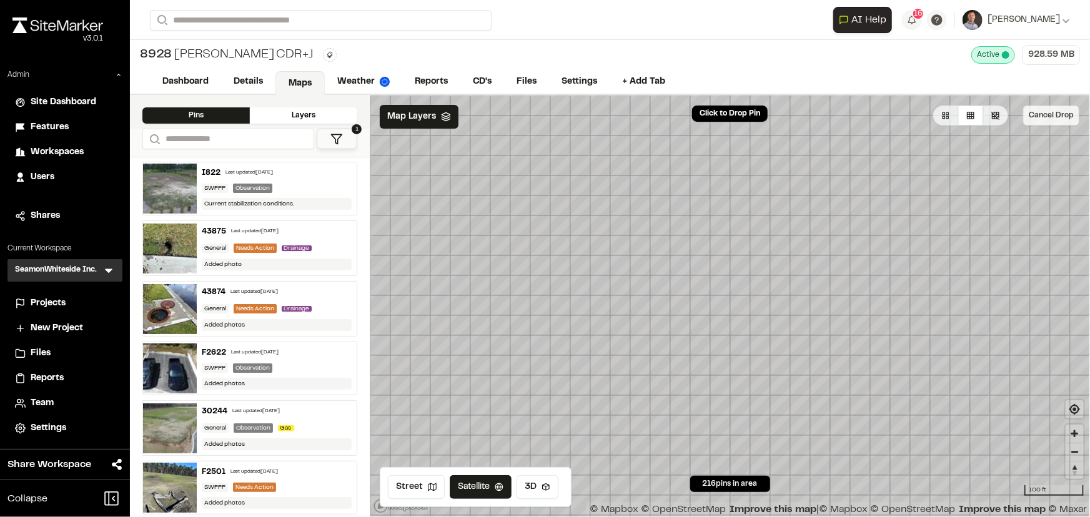
click at [1042, 116] on button "Cancel Drop" at bounding box center [1051, 116] width 56 height 20
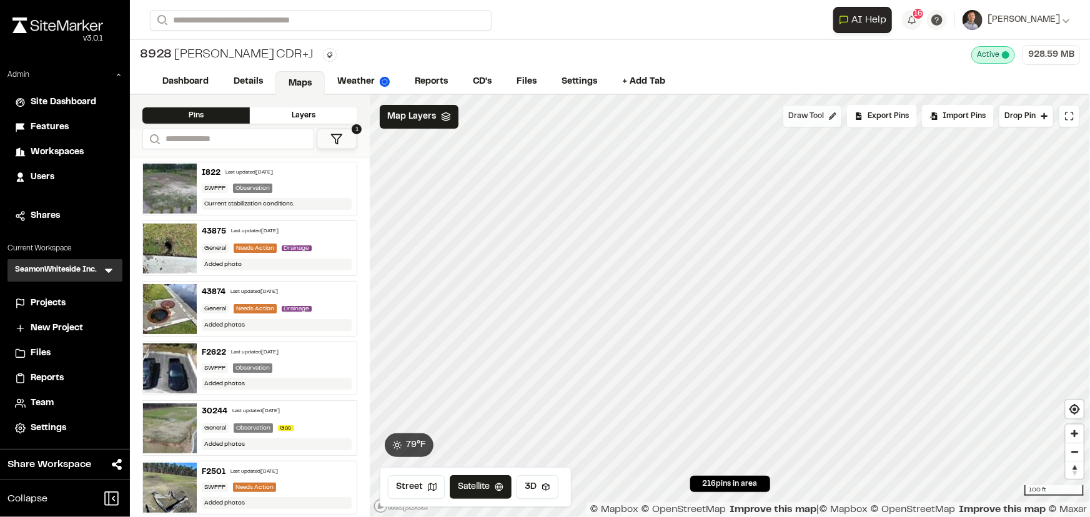
click at [814, 117] on span "Draw Tool" at bounding box center [807, 116] width 36 height 11
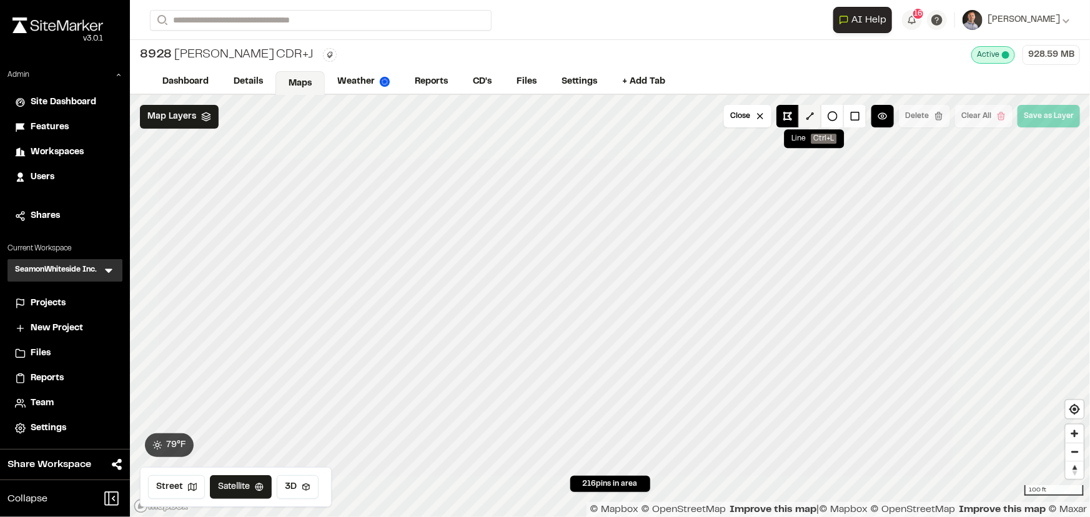
click at [812, 117] on button at bounding box center [810, 116] width 22 height 22
click at [795, 117] on button at bounding box center [788, 116] width 22 height 22
click at [812, 114] on button at bounding box center [810, 116] width 22 height 22
click at [744, 117] on button "Close" at bounding box center [747, 116] width 47 height 22
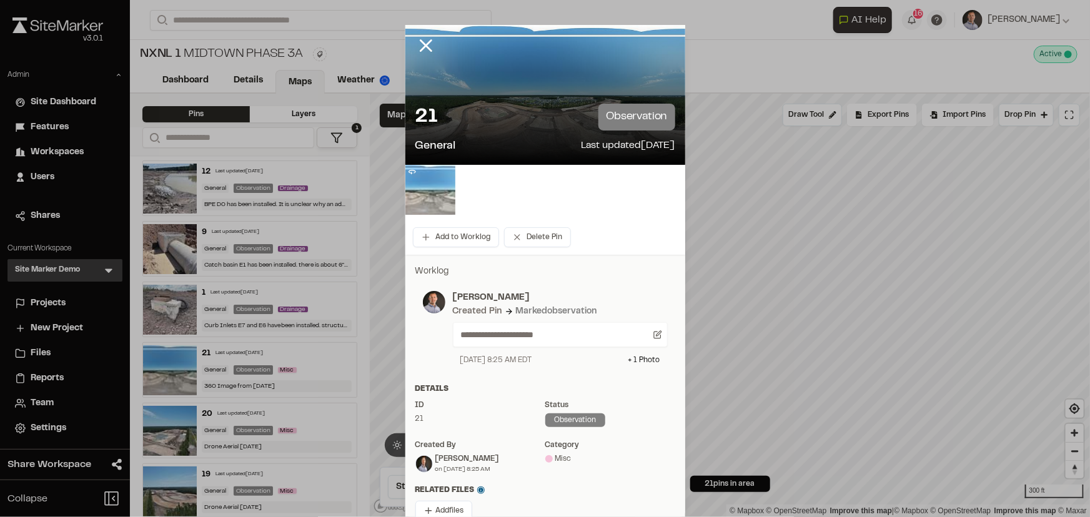
click at [422, 197] on img at bounding box center [431, 190] width 50 height 50
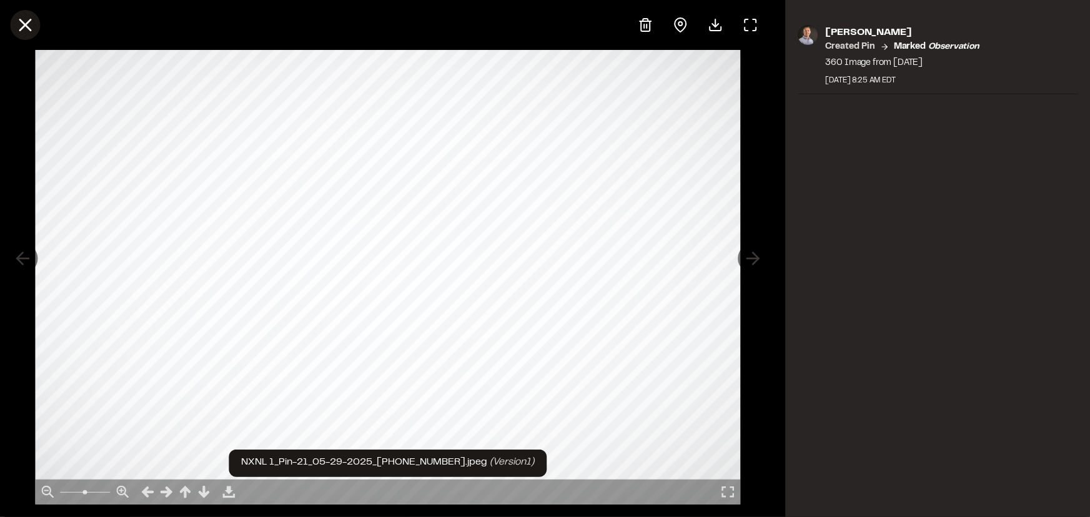
click at [21, 22] on line at bounding box center [25, 25] width 11 height 11
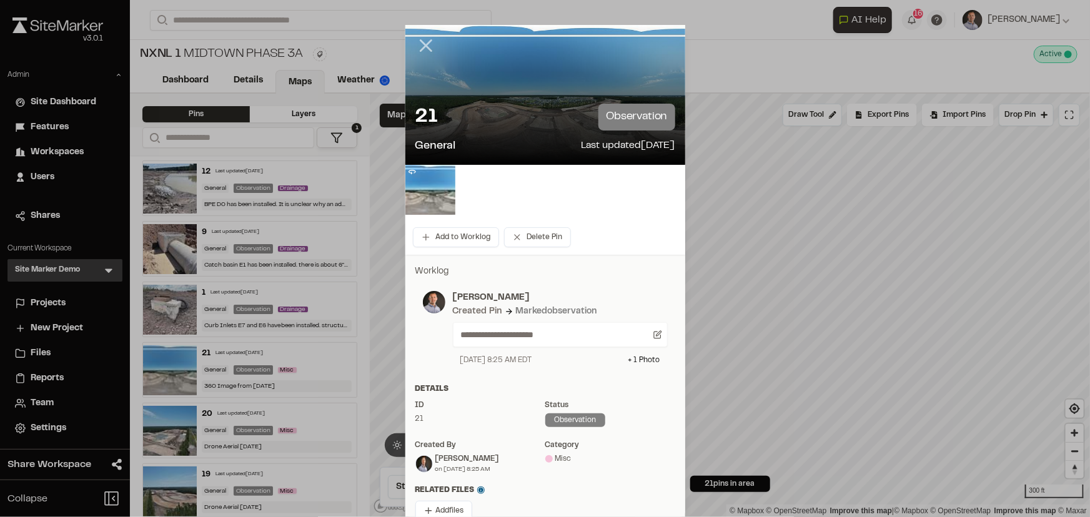
click at [425, 44] on icon at bounding box center [426, 45] width 21 height 21
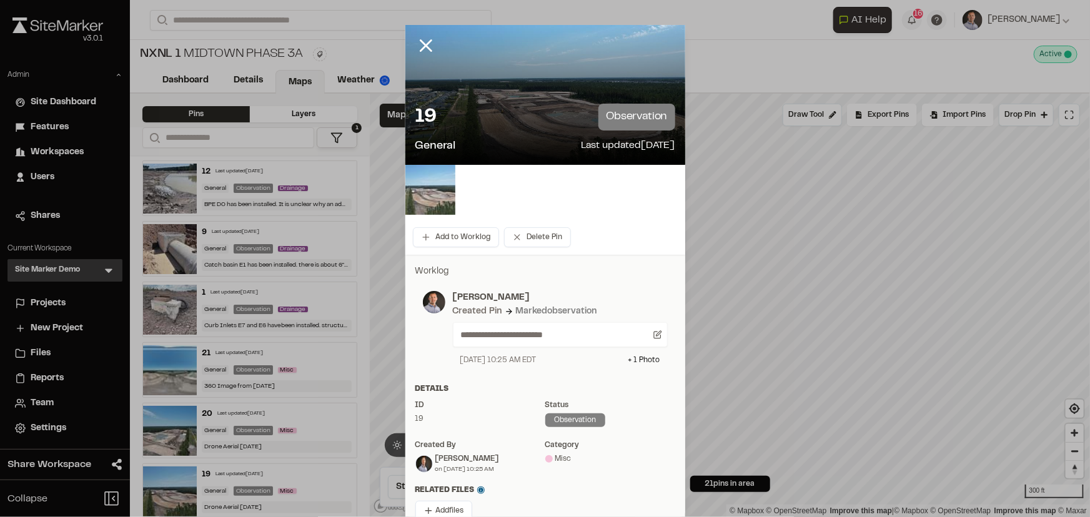
click at [425, 184] on img at bounding box center [431, 190] width 50 height 50
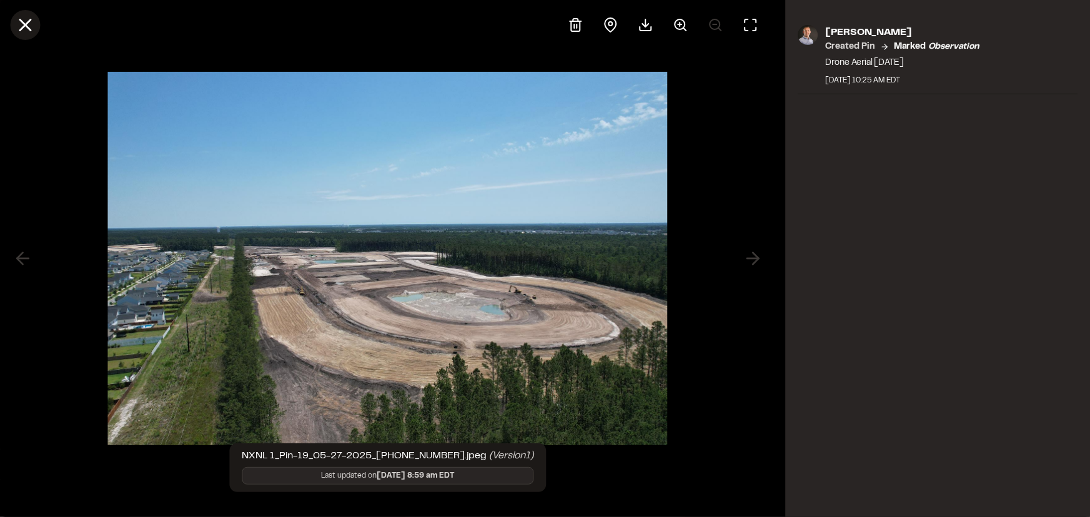
click at [29, 24] on icon at bounding box center [24, 24] width 21 height 21
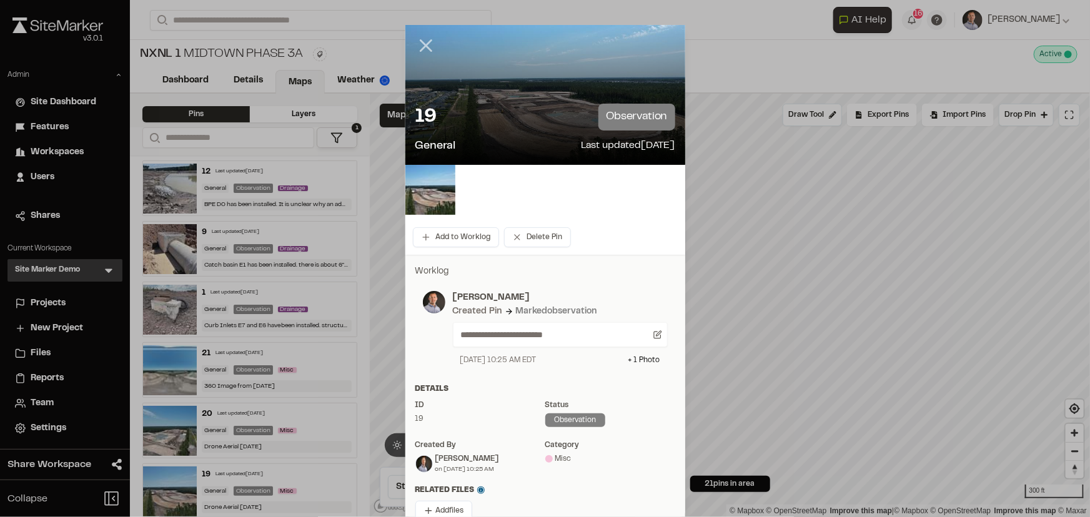
click at [429, 44] on icon at bounding box center [426, 45] width 21 height 21
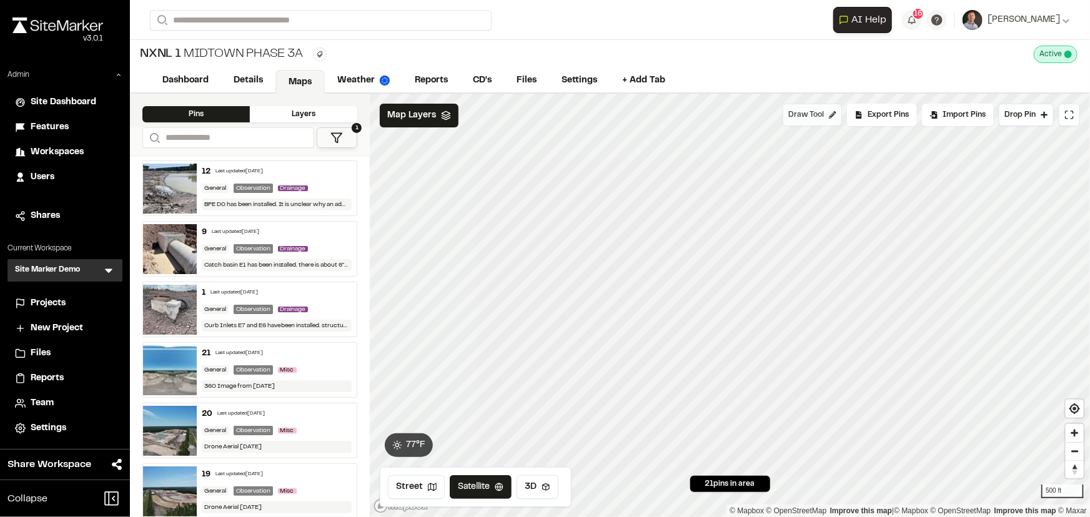
click at [801, 119] on span "Draw Tool" at bounding box center [807, 114] width 36 height 11
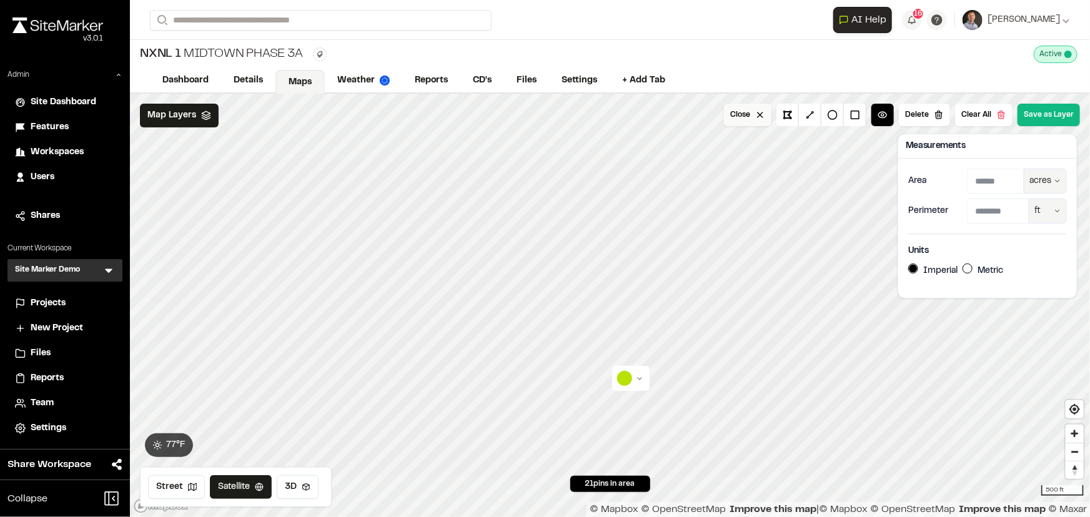
click at [732, 111] on button "Close" at bounding box center [747, 115] width 47 height 22
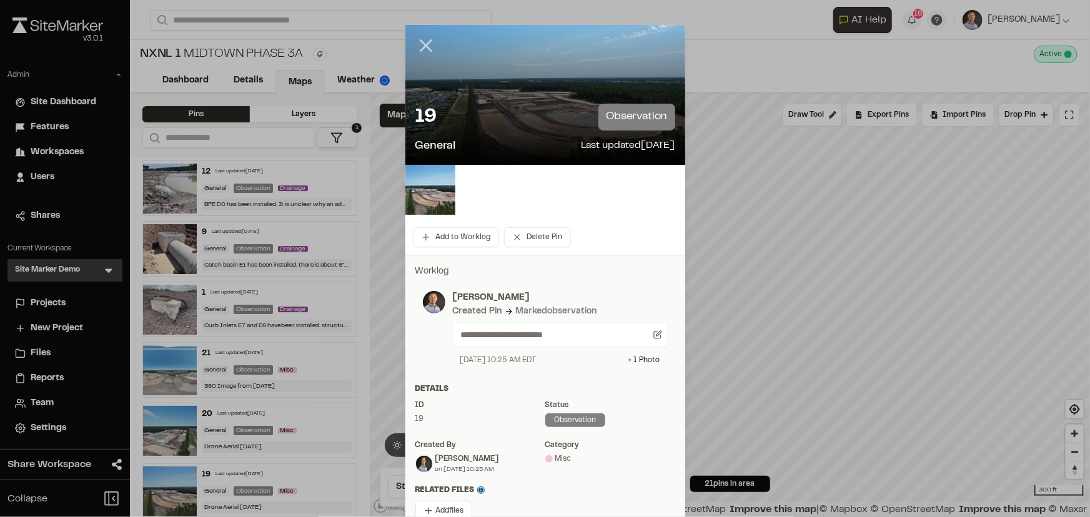
click at [424, 42] on line at bounding box center [426, 46] width 11 height 11
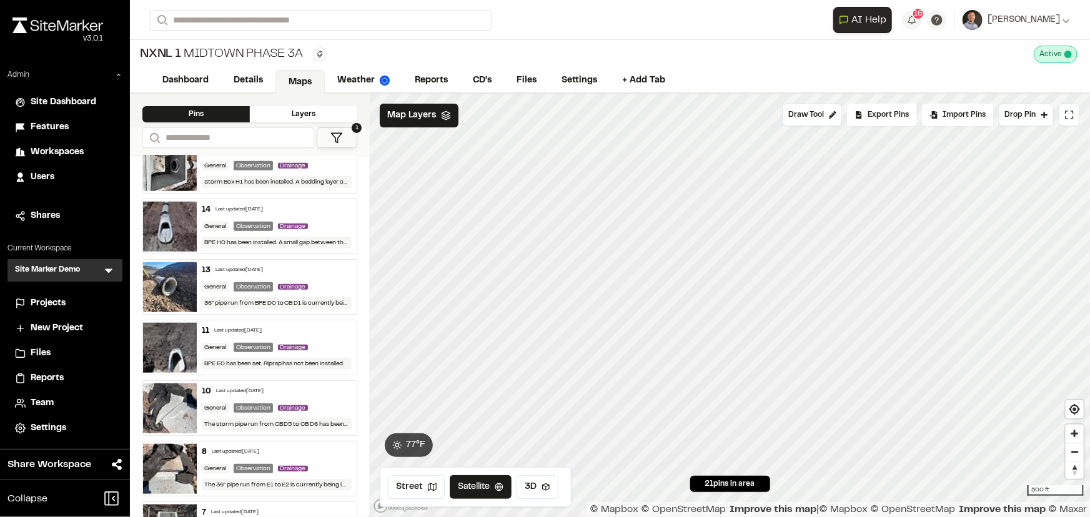
scroll to position [926, 0]
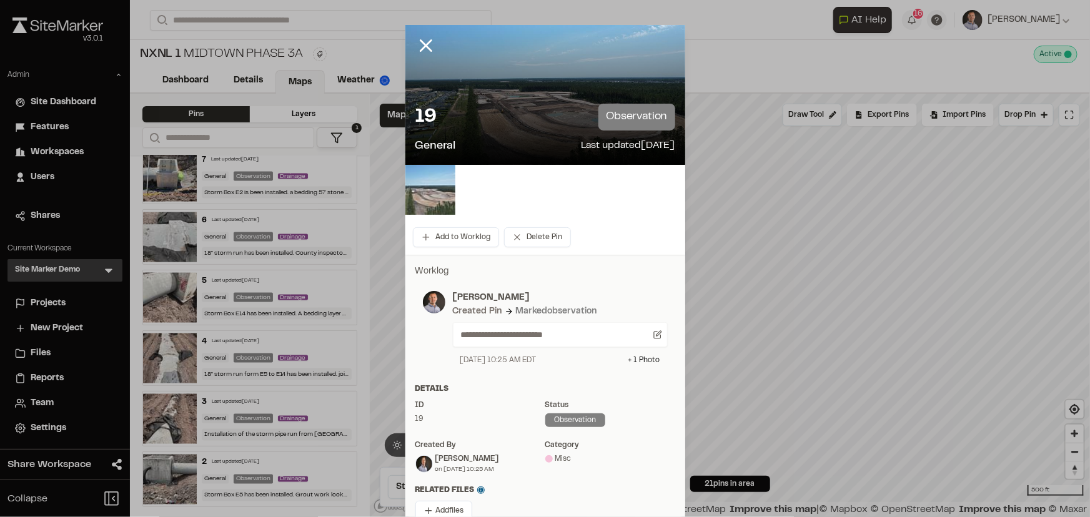
click at [441, 189] on img at bounding box center [431, 190] width 50 height 50
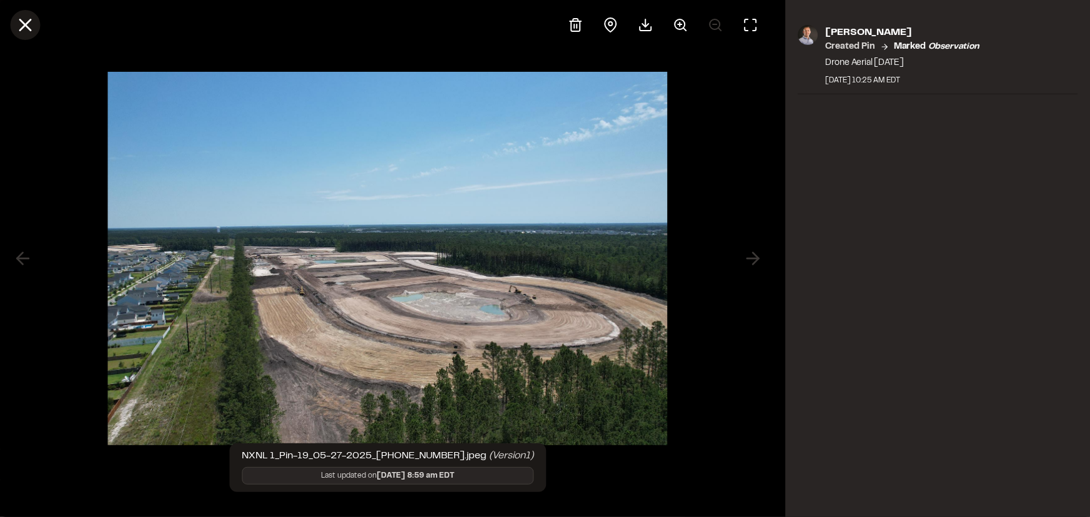
click at [24, 29] on icon at bounding box center [24, 24] width 21 height 21
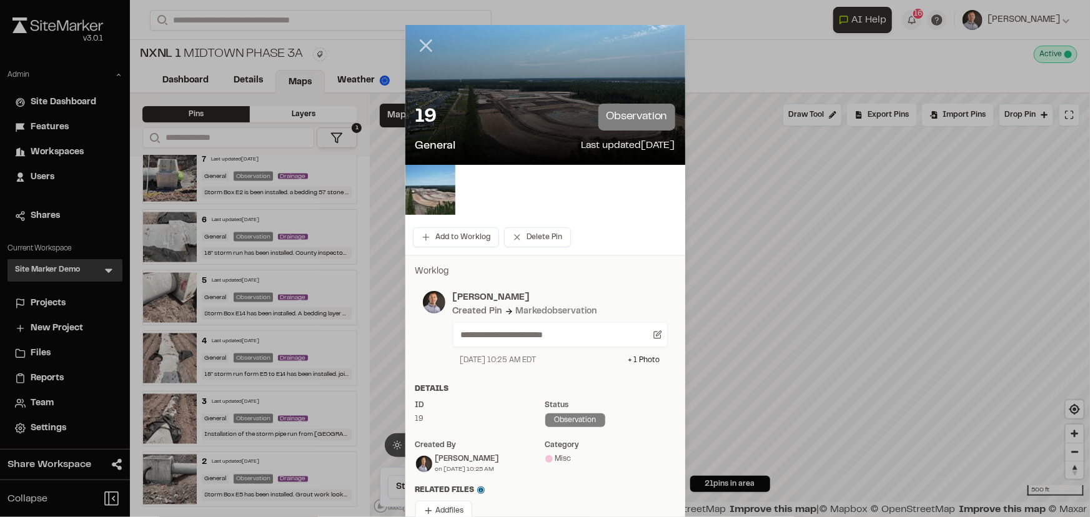
click at [424, 39] on icon at bounding box center [426, 45] width 21 height 21
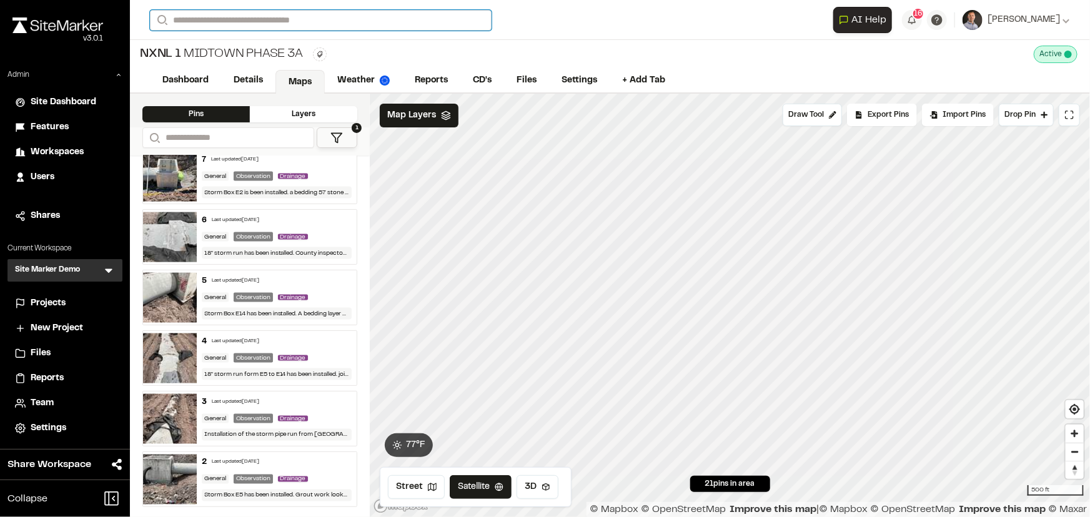
click at [299, 18] on input "Search" at bounding box center [321, 20] width 342 height 21
click at [279, 105] on p "TE123 364 Uptown Phase 3B" at bounding box center [250, 106] width 184 height 15
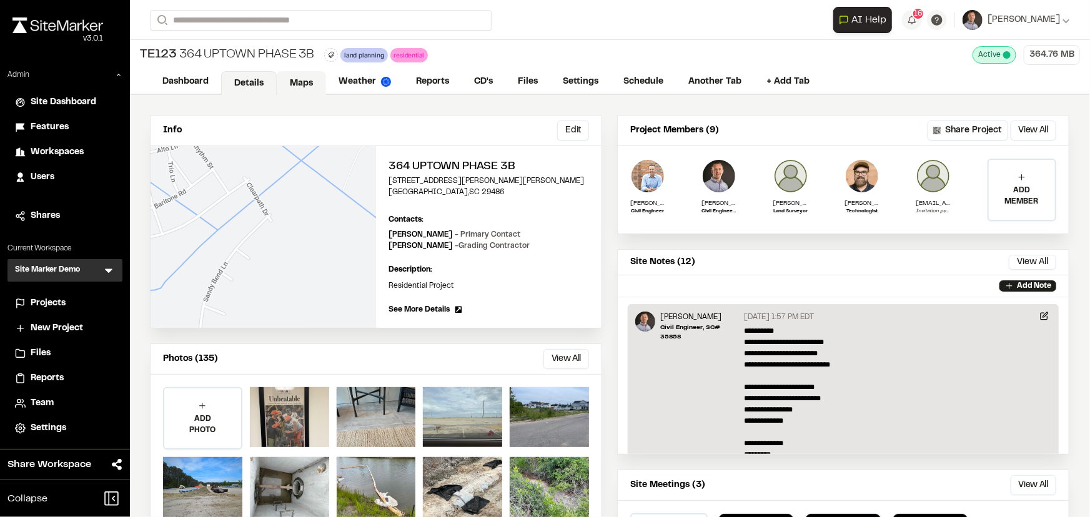
click at [306, 82] on link "Maps" at bounding box center [301, 83] width 49 height 24
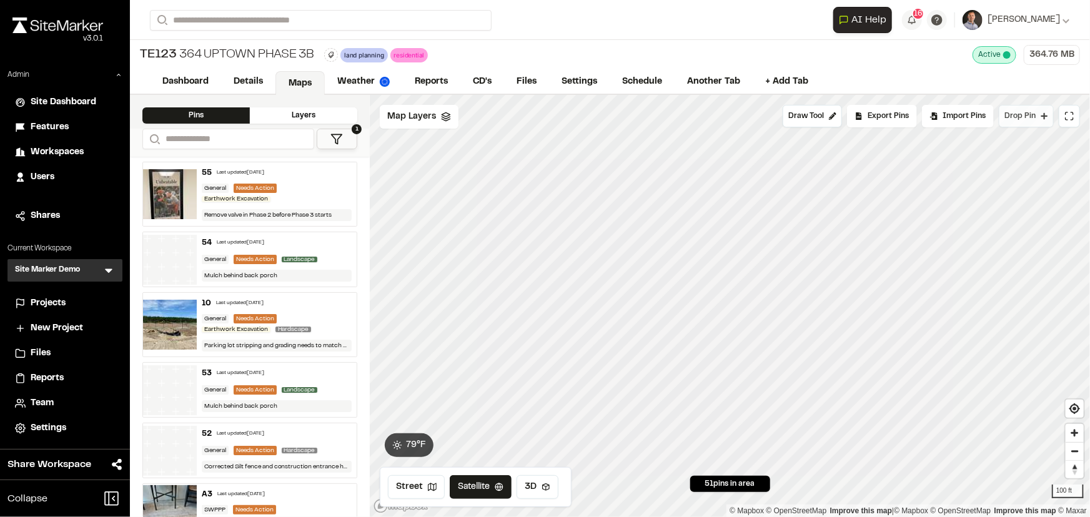
click at [1018, 113] on span "Drop Pin" at bounding box center [1020, 116] width 31 height 11
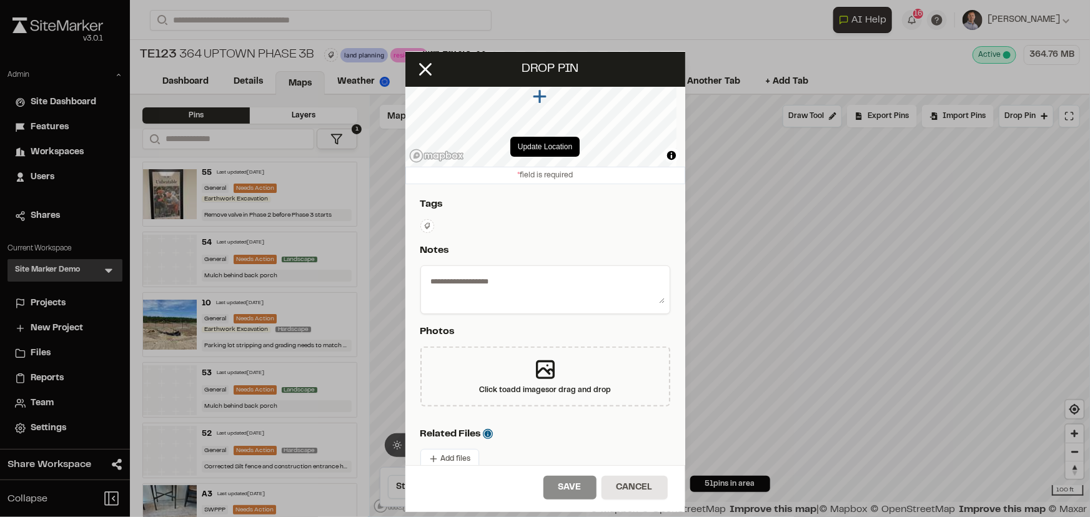
scroll to position [56, 0]
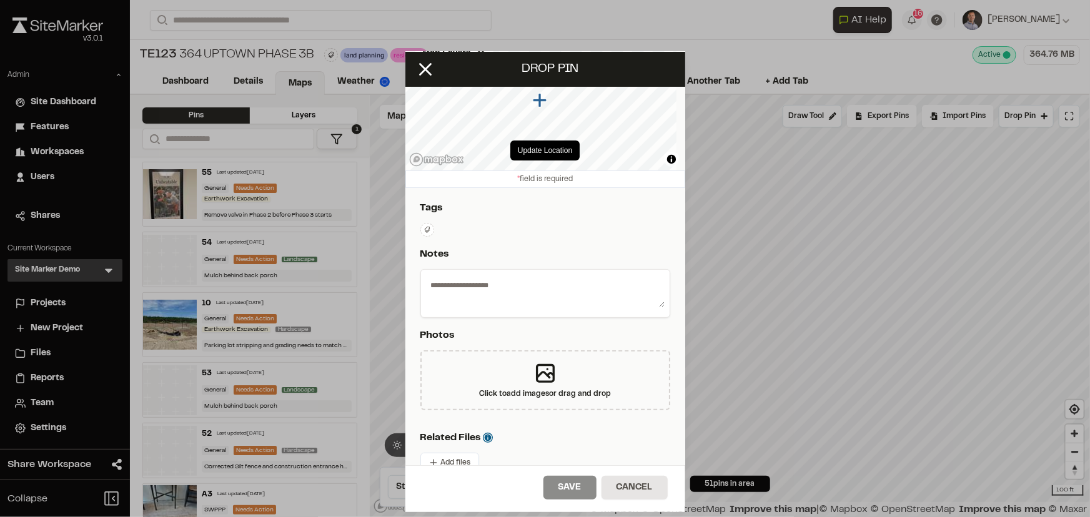
click at [425, 231] on icon at bounding box center [427, 229] width 7 height 7
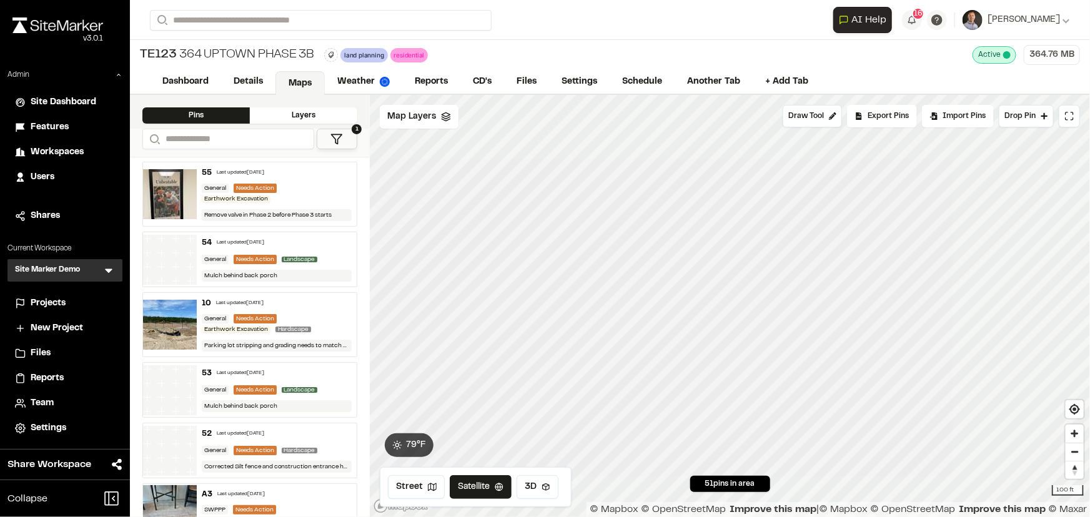
click at [345, 138] on button "1" at bounding box center [337, 139] width 41 height 21
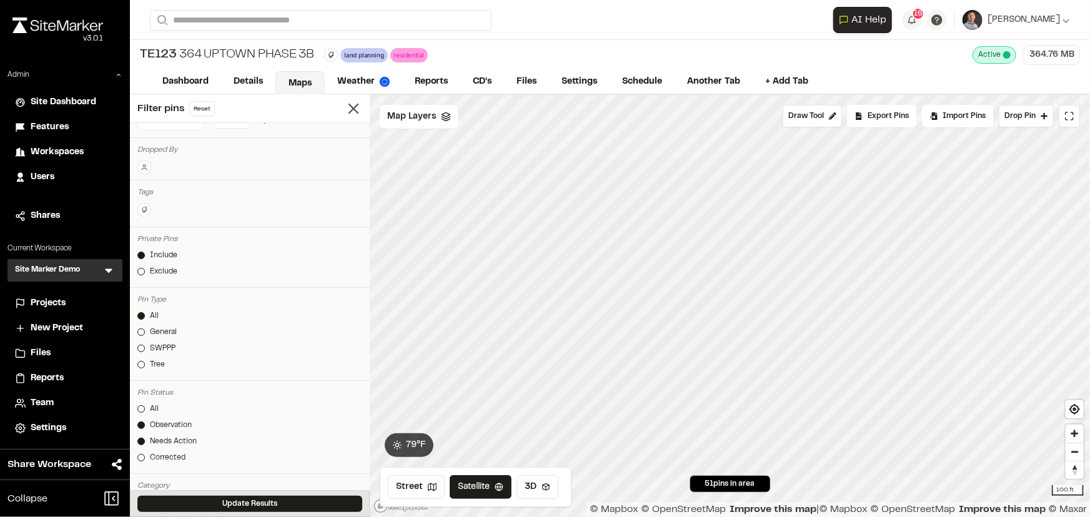
scroll to position [170, 0]
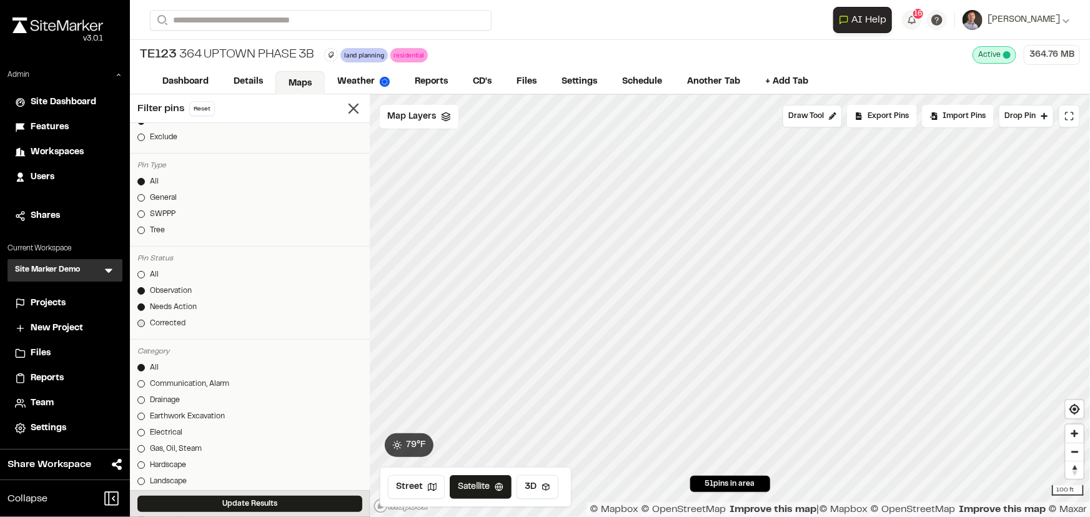
drag, startPoint x: 176, startPoint y: 291, endPoint x: 194, endPoint y: 323, distance: 36.7
click at [177, 292] on div "Observation" at bounding box center [171, 291] width 42 height 11
click at [272, 507] on button "Update Results" at bounding box center [249, 504] width 225 height 16
click at [419, 122] on span "Map Layers" at bounding box center [411, 117] width 49 height 14
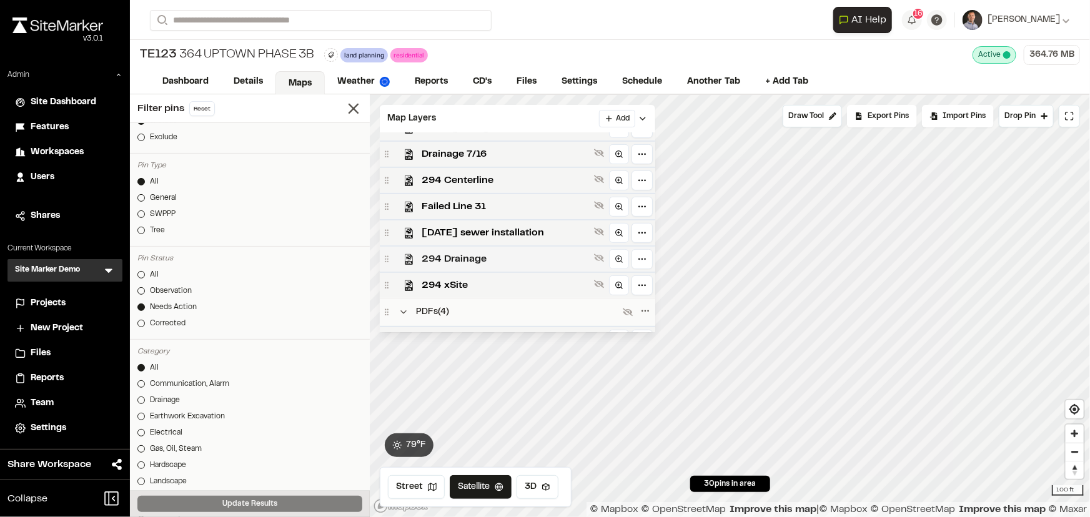
scroll to position [442, 0]
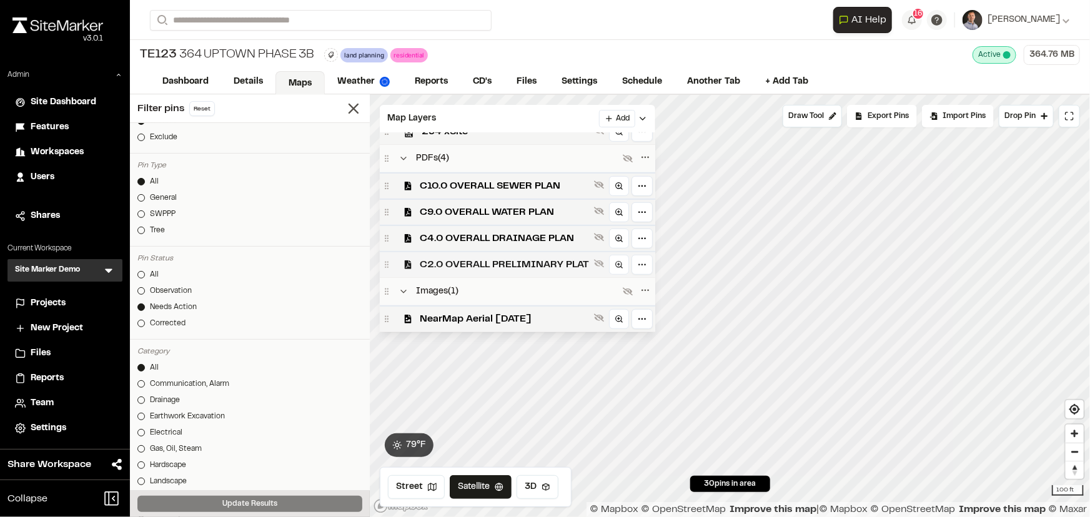
click at [483, 257] on span "C2.0 OVERALL PRELIMINARY PLAT" at bounding box center [504, 264] width 169 height 15
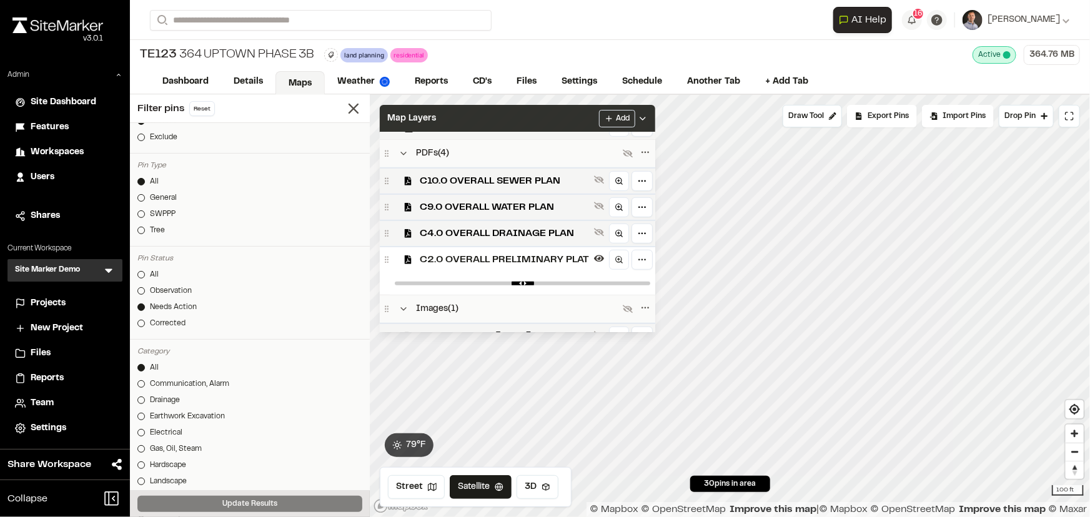
click at [515, 106] on div "Map Layers Add" at bounding box center [518, 118] width 276 height 27
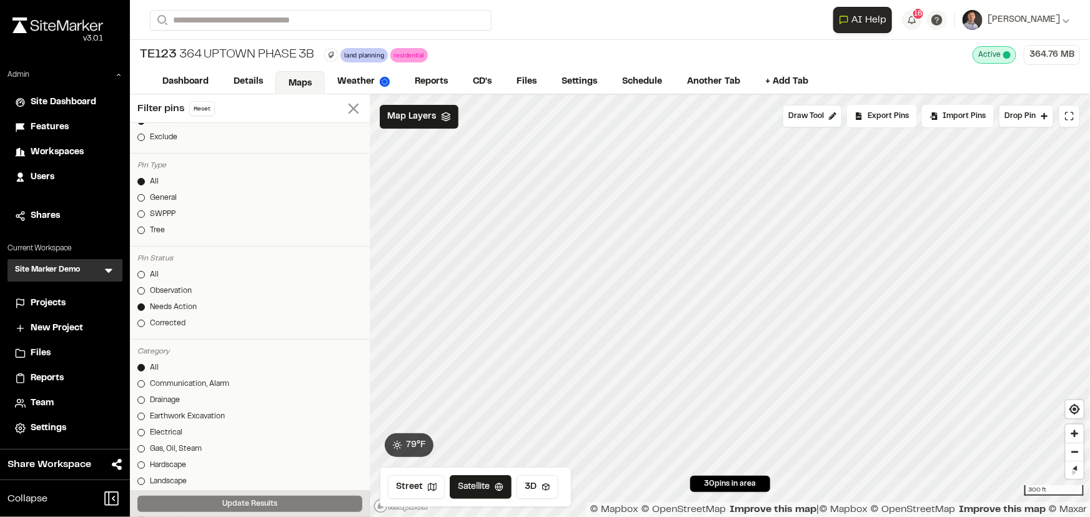
click at [349, 110] on line at bounding box center [353, 108] width 9 height 9
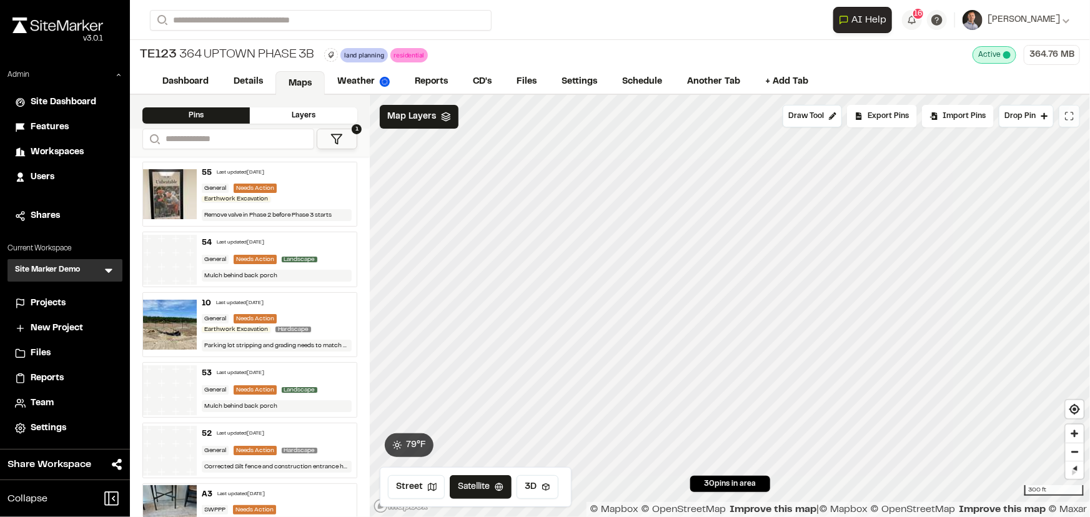
click at [1073, 118] on icon at bounding box center [1073, 119] width 2 height 2
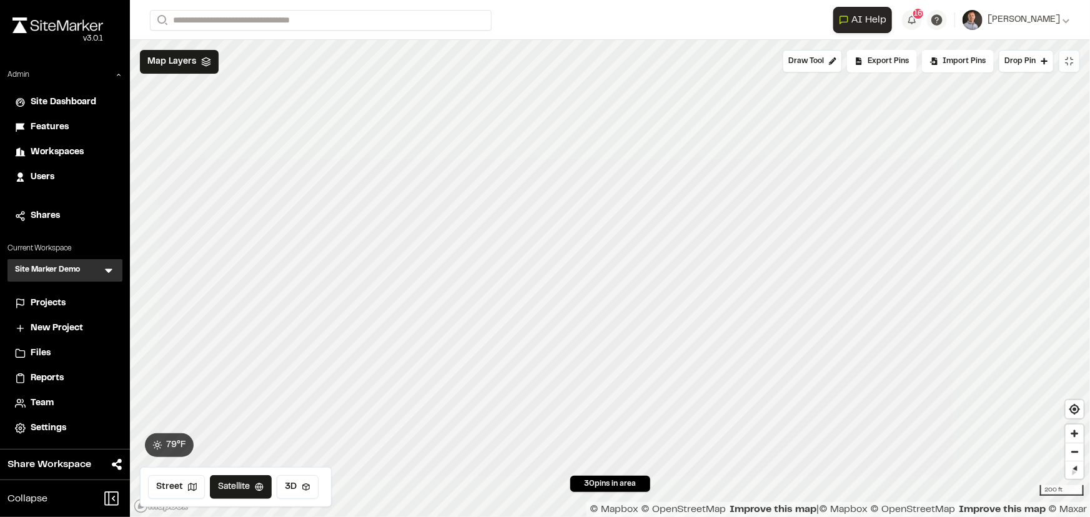
click at [1073, 68] on button at bounding box center [1069, 61] width 21 height 22
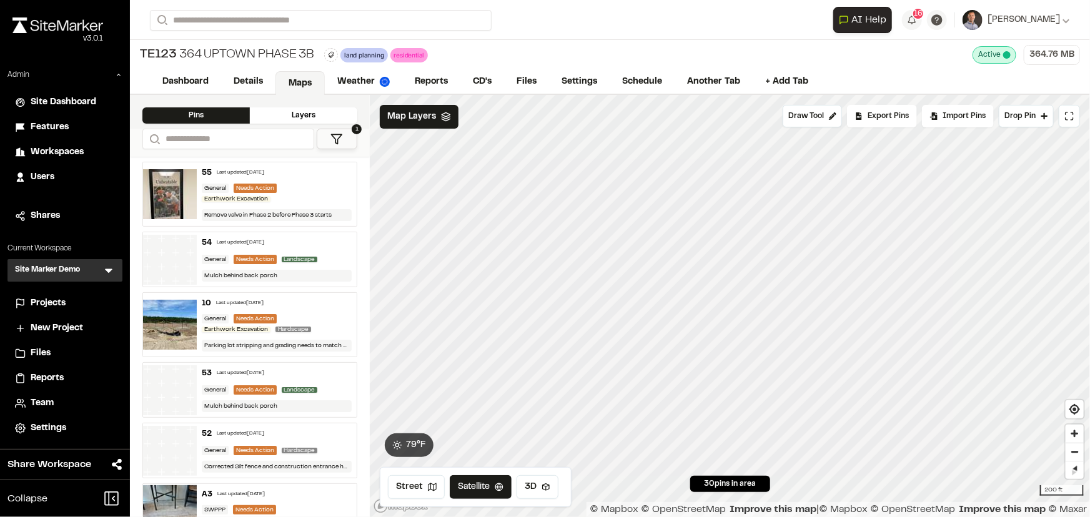
click at [343, 139] on icon at bounding box center [337, 139] width 12 height 12
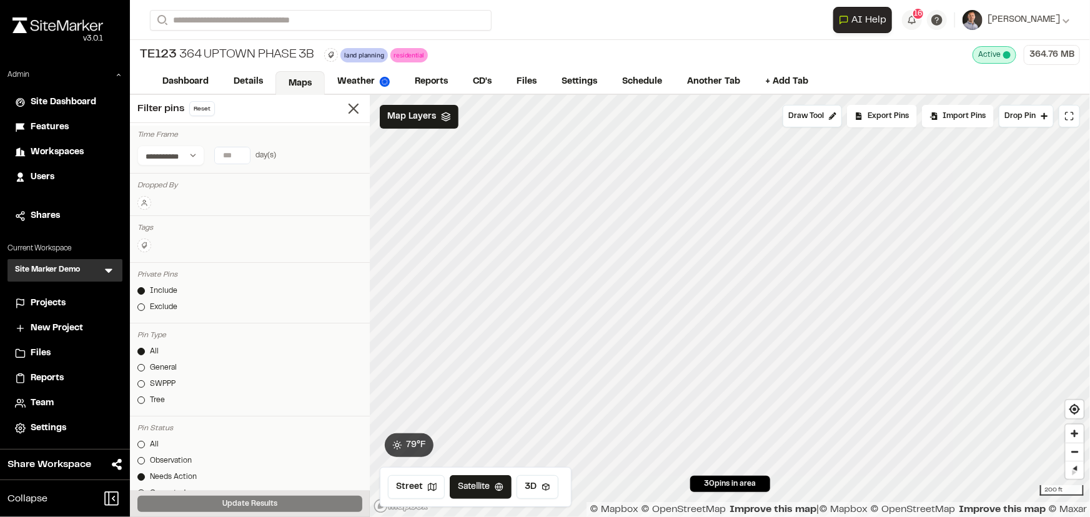
click at [144, 244] on icon at bounding box center [144, 245] width 7 height 7
click at [182, 325] on span "progress" at bounding box center [218, 329] width 144 height 14
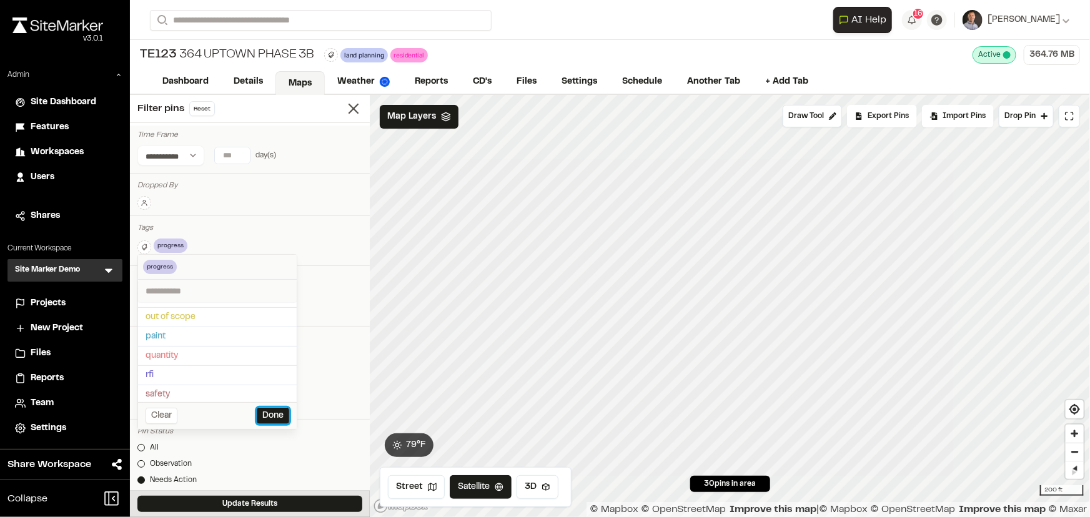
click at [274, 415] on button "Done" at bounding box center [273, 416] width 32 height 16
click at [150, 447] on div "All" at bounding box center [154, 447] width 9 height 11
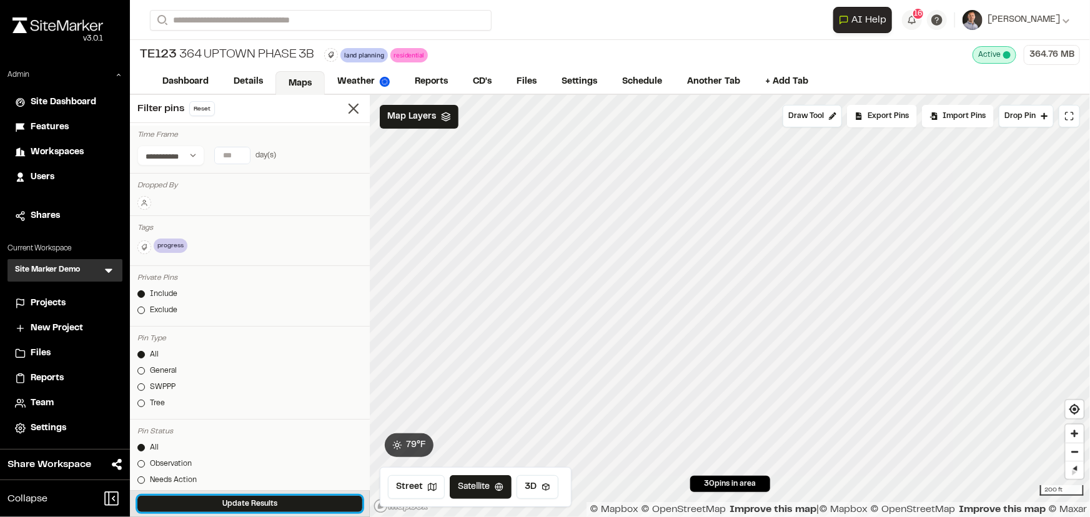
click at [242, 502] on button "Update Results" at bounding box center [249, 504] width 225 height 16
click at [349, 107] on line at bounding box center [353, 108] width 9 height 9
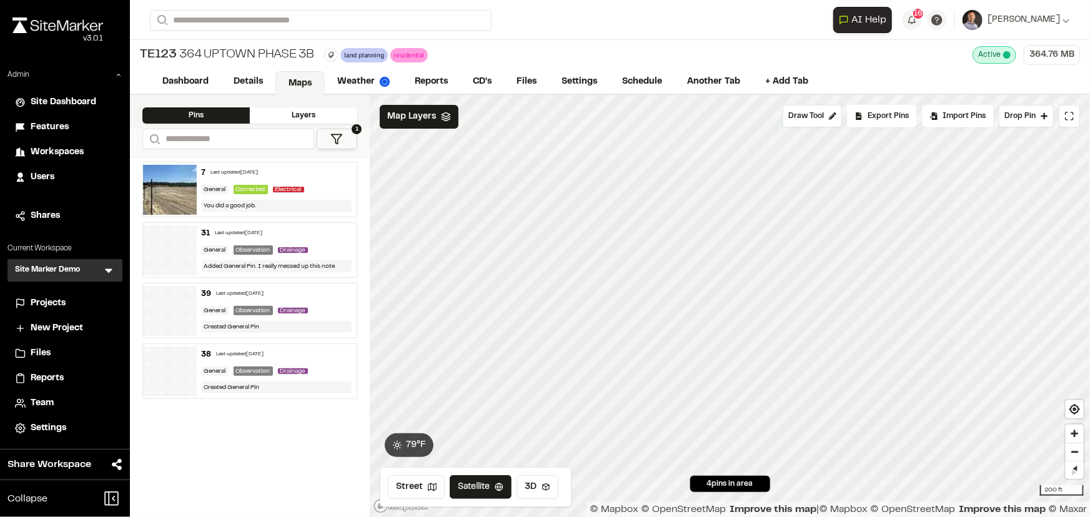
click at [599, 42] on div "TE123 364 Uptown Phase 3B land planning Delete Rename Edit Color Delete Tag Are…" at bounding box center [610, 55] width 960 height 30
